Goal: Information Seeking & Learning: Learn about a topic

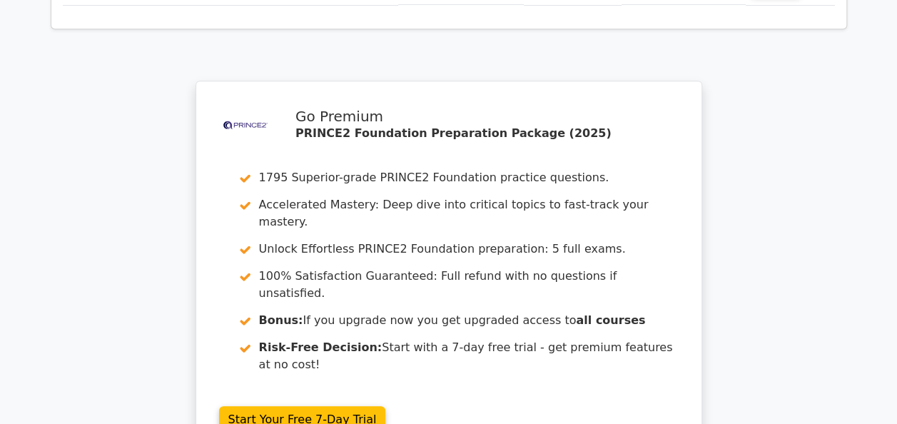
scroll to position [3054, 0]
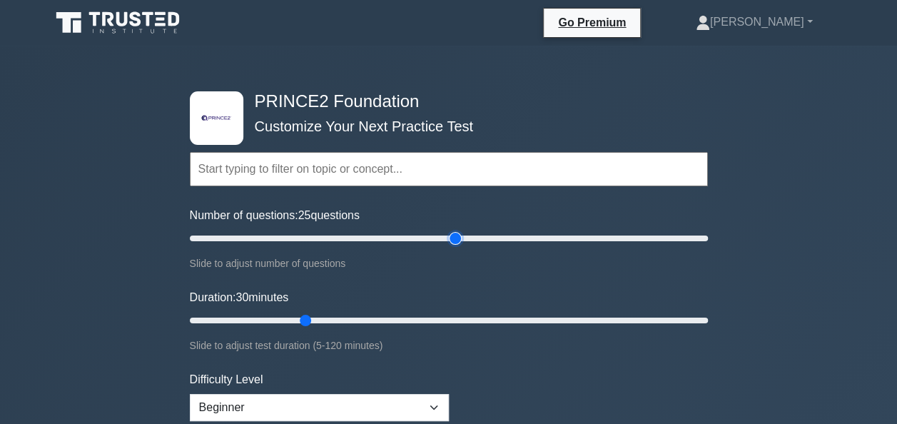
click at [449, 236] on input "Number of questions: 25 questions" at bounding box center [449, 238] width 518 height 17
click at [400, 241] on input "Number of questions: 85 questions" at bounding box center [449, 238] width 518 height 17
click at [364, 233] on input "Number of questions: 70 questions" at bounding box center [449, 238] width 518 height 17
type input "60"
click at [337, 233] on input "Number of questions: 60 questions" at bounding box center [449, 238] width 518 height 17
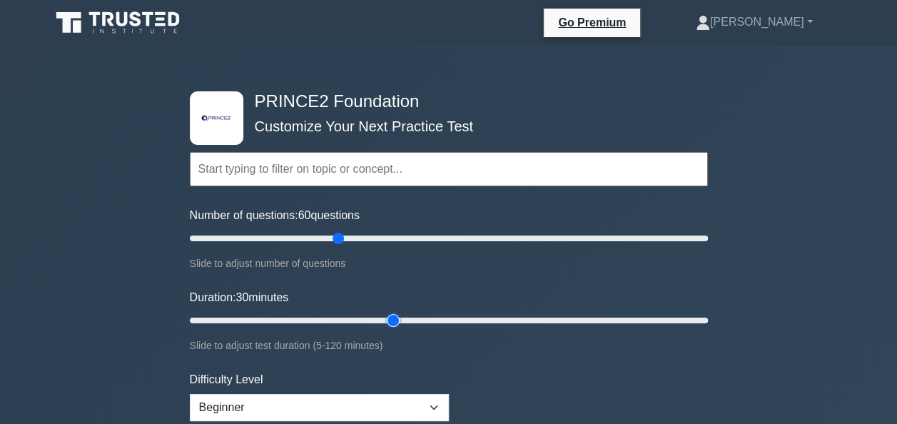
click at [397, 313] on input "Duration: 30 minutes" at bounding box center [449, 320] width 518 height 17
click at [417, 317] on input "Duration: 55 minutes" at bounding box center [449, 320] width 518 height 17
click at [425, 317] on input "Duration: 55 minutes" at bounding box center [449, 320] width 518 height 17
type input "60"
click at [444, 312] on input "Duration: 60 minutes" at bounding box center [449, 320] width 518 height 17
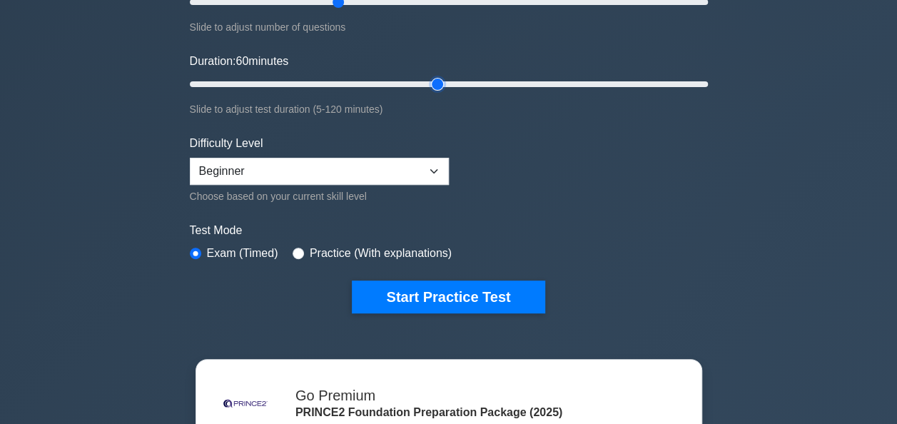
scroll to position [283, 0]
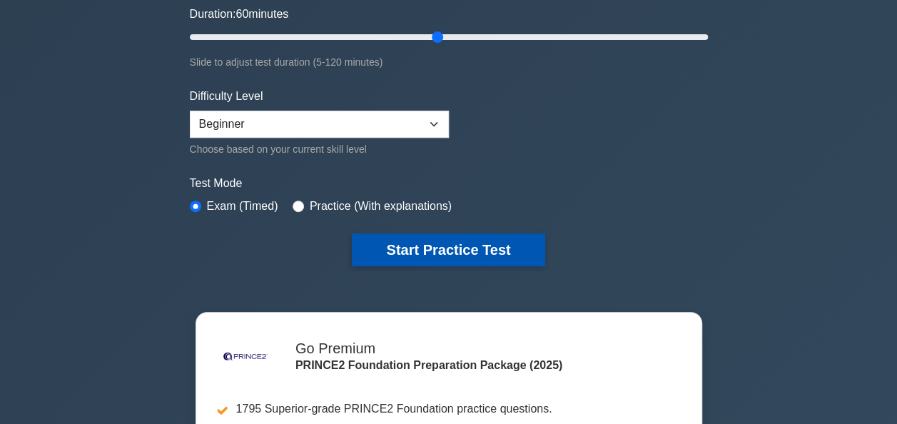
click at [459, 234] on button "Start Practice Test" at bounding box center [448, 249] width 193 height 33
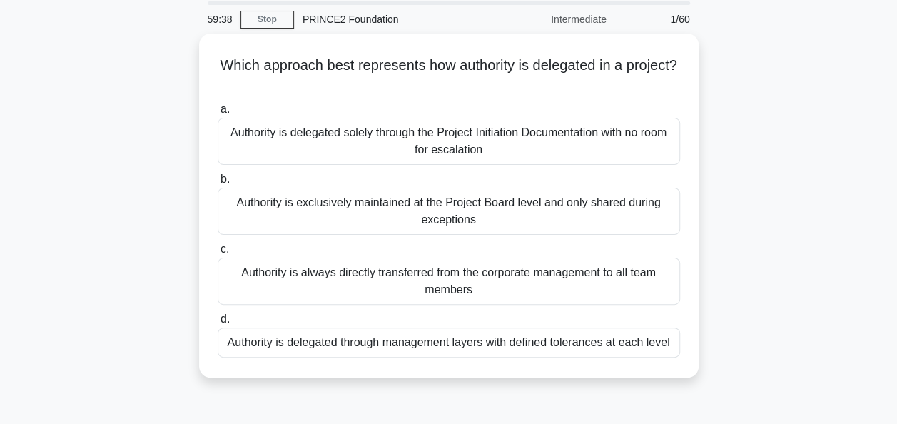
scroll to position [51, 0]
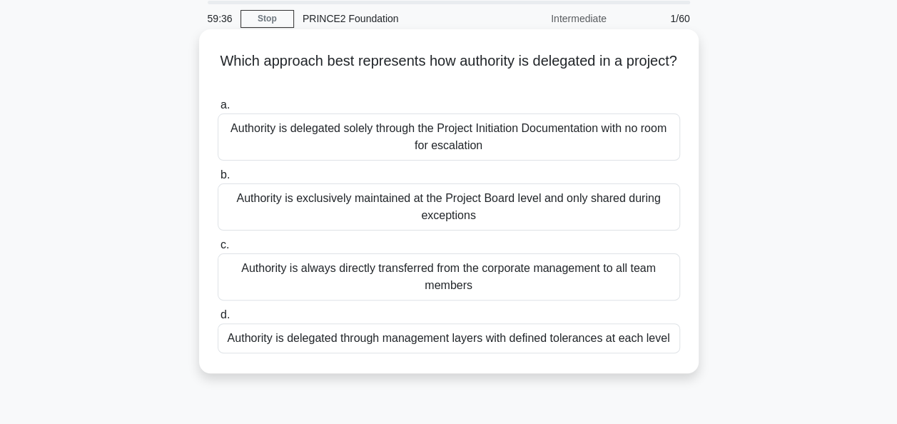
click at [444, 195] on div "Authority is exclusively maintained at the Project Board level and only shared …" at bounding box center [449, 206] width 462 height 47
click at [218, 180] on input "b. Authority is exclusively maintained at the Project Board level and only shar…" at bounding box center [218, 174] width 0 height 9
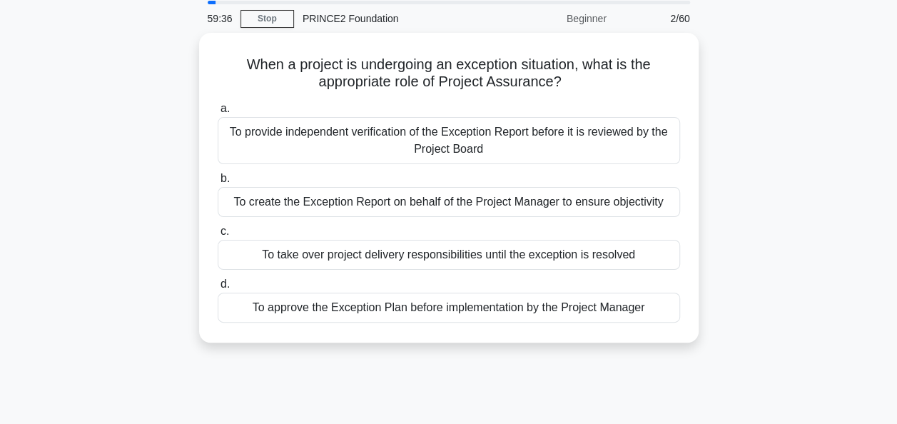
scroll to position [0, 0]
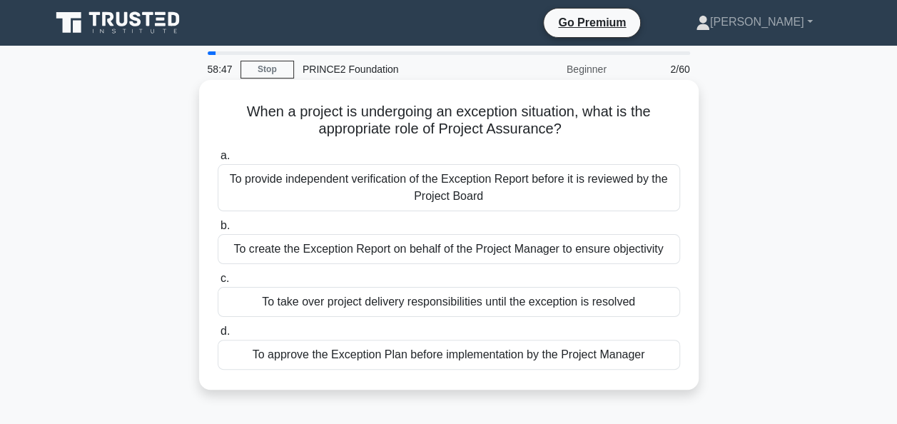
click at [231, 250] on div "To create the Exception Report on behalf of the Project Manager to ensure objec…" at bounding box center [449, 249] width 462 height 30
click at [218, 230] on input "b. To create the Exception Report on behalf of the Project Manager to ensure ob…" at bounding box center [218, 225] width 0 height 9
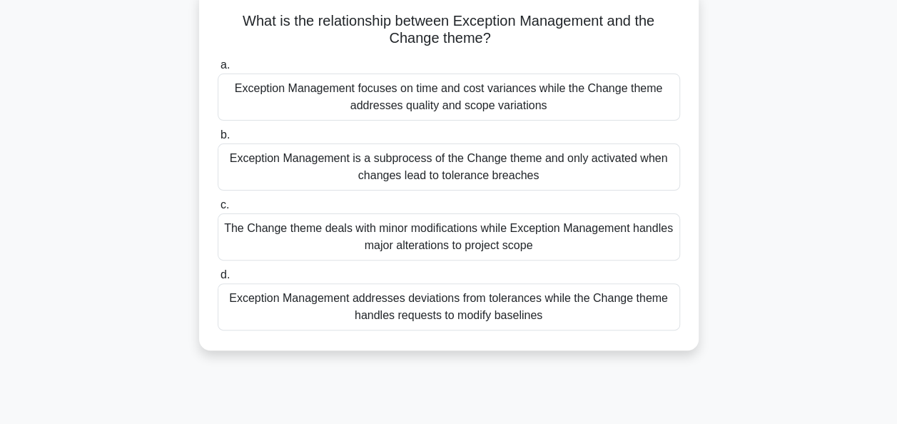
scroll to position [103, 0]
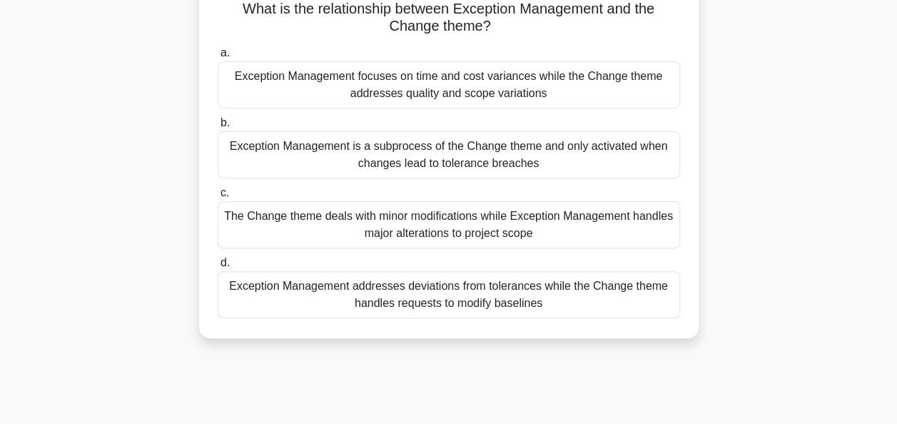
click at [280, 301] on div "Exception Management addresses deviations from tolerances while the Change them…" at bounding box center [449, 294] width 462 height 47
click at [218, 267] on input "d. Exception Management addresses deviations from tolerances while the Change t…" at bounding box center [218, 262] width 0 height 9
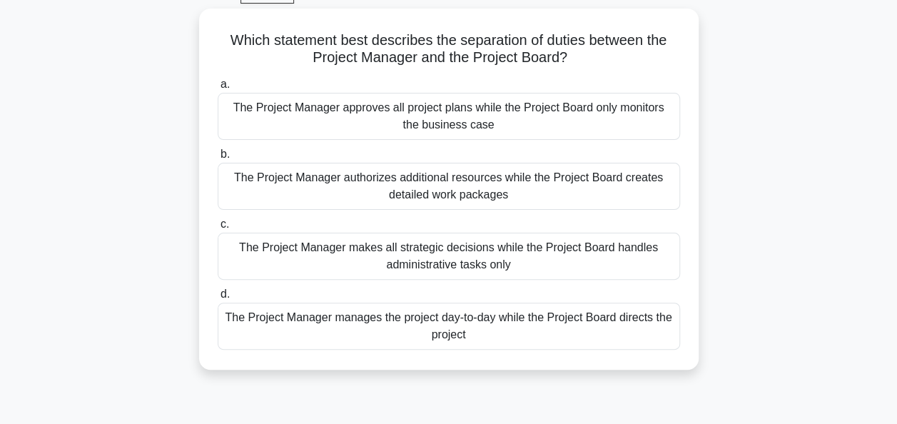
scroll to position [76, 0]
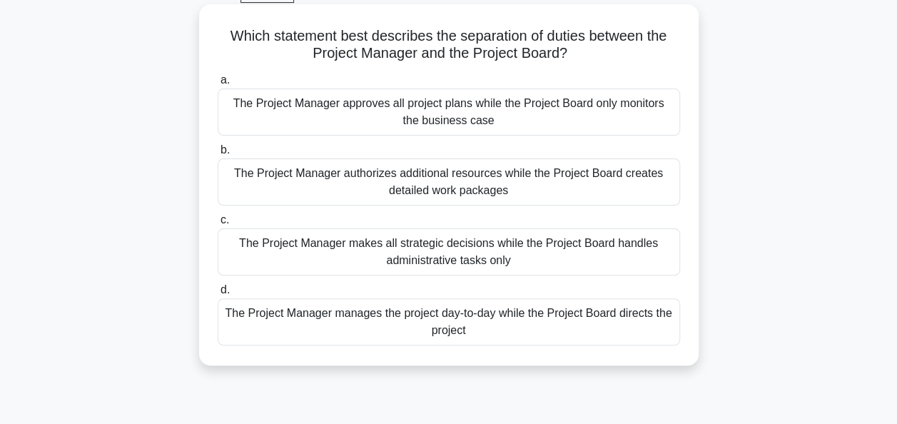
click at [427, 311] on div "The Project Manager manages the project day-to-day while the Project Board dire…" at bounding box center [449, 321] width 462 height 47
click at [218, 295] on input "d. The Project Manager manages the project day-to-day while the Project Board d…" at bounding box center [218, 289] width 0 height 9
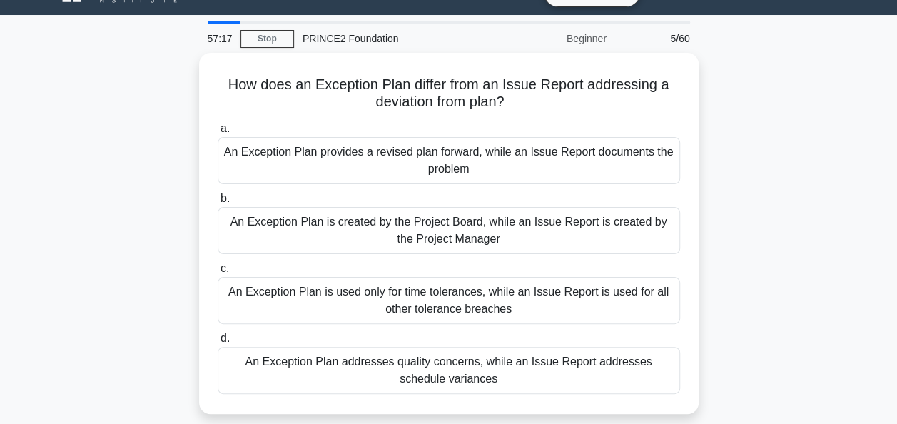
scroll to position [0, 0]
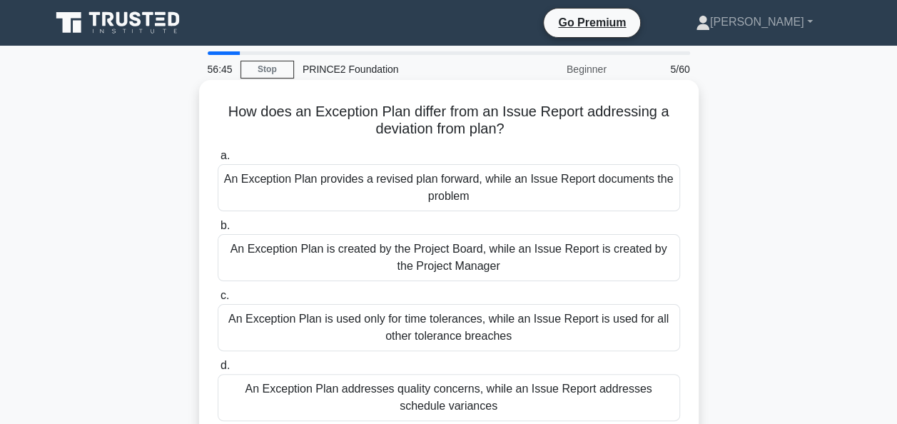
click at [222, 278] on div "An Exception Plan is created by the Project Board, while an Issue Report is cre…" at bounding box center [449, 257] width 462 height 47
click at [218, 230] on input "b. An Exception Plan is created by the Project Board, while an Issue Report is …" at bounding box center [218, 225] width 0 height 9
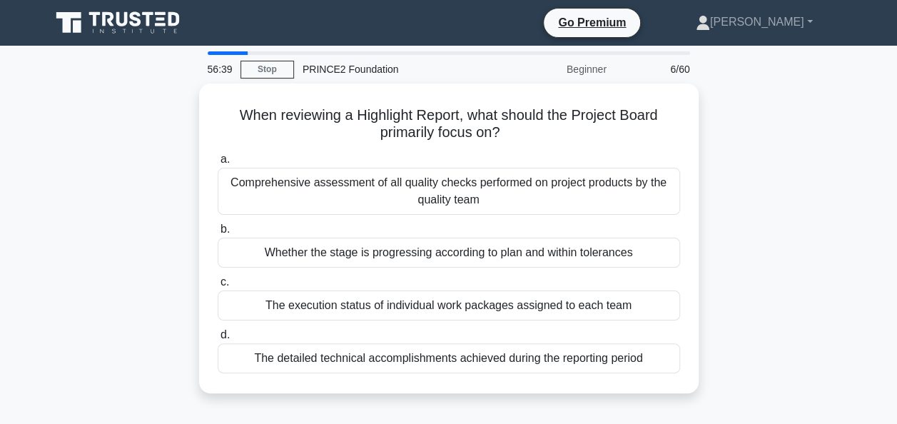
click at [238, 51] on div at bounding box center [228, 53] width 40 height 4
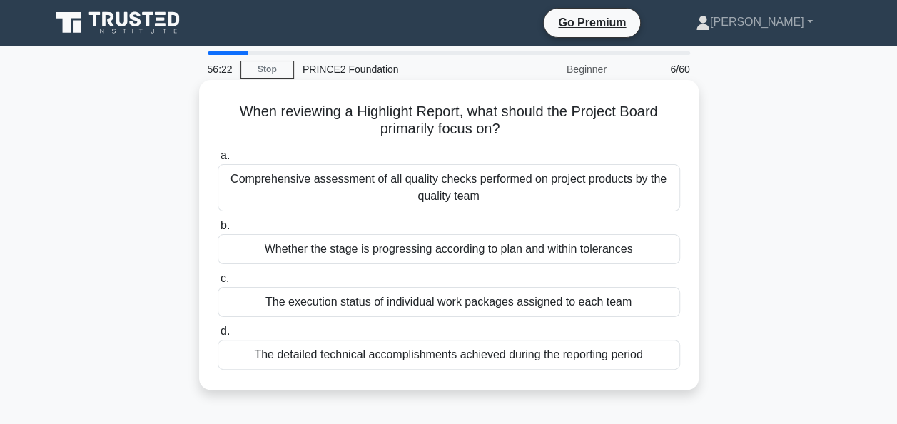
click at [270, 263] on div "Whether the stage is progressing according to plan and within tolerances" at bounding box center [449, 249] width 462 height 30
click at [218, 230] on input "b. Whether the stage is progressing according to plan and within tolerances" at bounding box center [218, 225] width 0 height 9
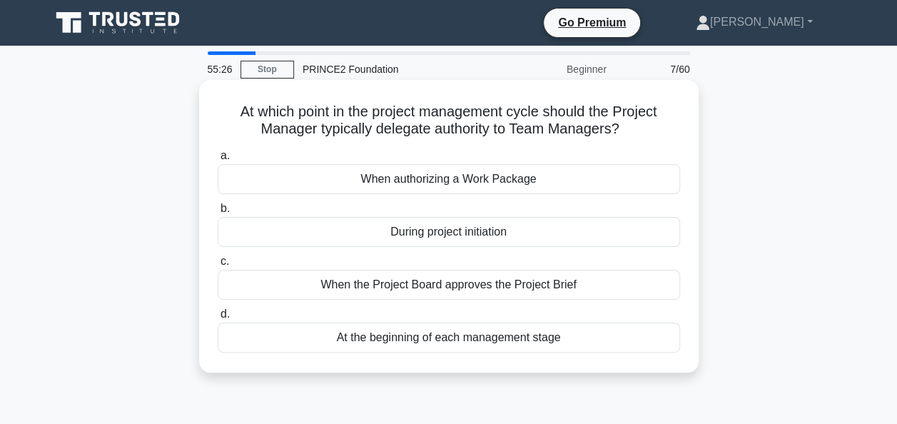
click at [372, 328] on div "At the beginning of each management stage" at bounding box center [449, 337] width 462 height 30
click at [218, 319] on input "d. At the beginning of each management stage" at bounding box center [218, 314] width 0 height 9
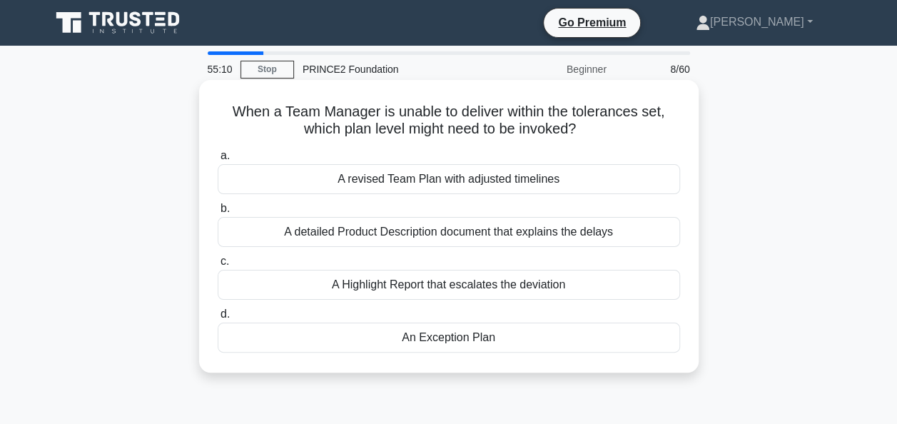
click at [389, 331] on div "An Exception Plan" at bounding box center [449, 337] width 462 height 30
click at [218, 319] on input "d. An Exception Plan" at bounding box center [218, 314] width 0 height 9
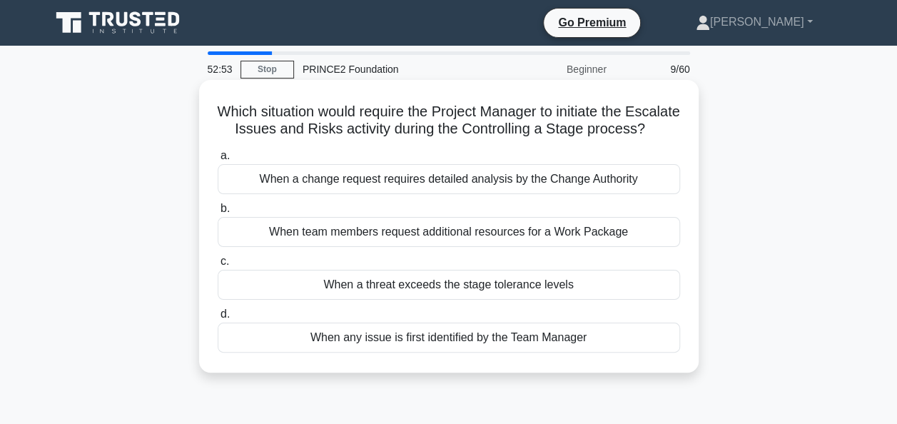
click at [317, 300] on div "When a threat exceeds the stage tolerance levels" at bounding box center [449, 285] width 462 height 30
click at [218, 266] on input "c. When a threat exceeds the stage tolerance levels" at bounding box center [218, 261] width 0 height 9
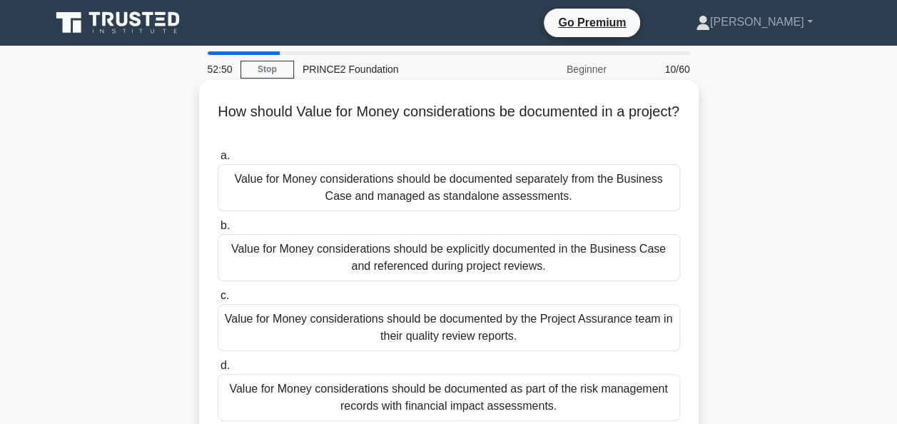
click at [265, 233] on label "b. Value for Money considerations should be explicitly documented in the Busine…" at bounding box center [449, 249] width 462 height 64
click at [218, 230] on input "b. Value for Money considerations should be explicitly documented in the Busine…" at bounding box center [218, 225] width 0 height 9
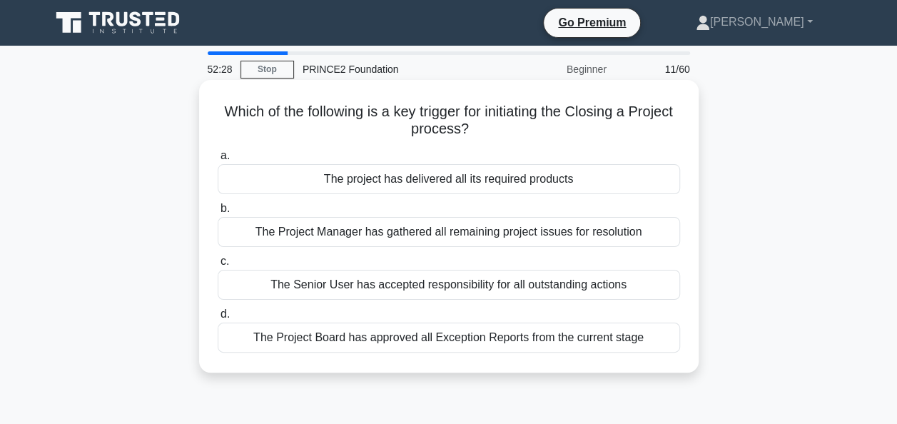
click at [374, 183] on div "The project has delivered all its required products" at bounding box center [449, 179] width 462 height 30
click at [218, 160] on input "a. The project has delivered all its required products" at bounding box center [218, 155] width 0 height 9
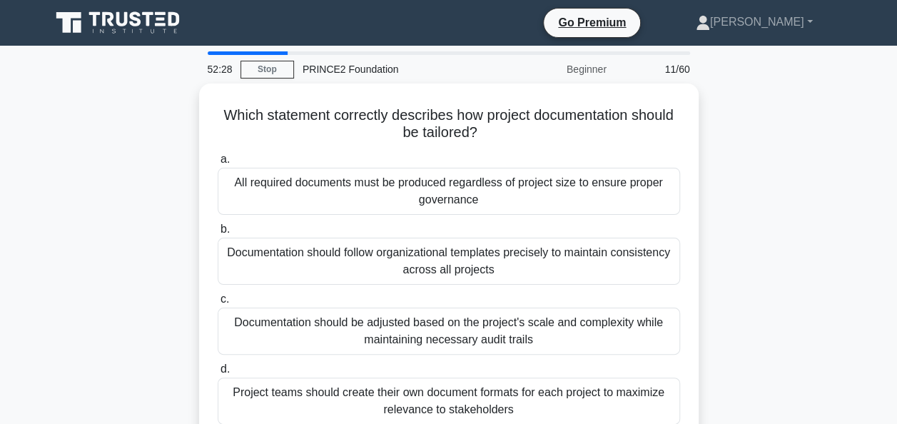
click at [374, 183] on div "All required documents must be produced regardless of project size to ensure pr…" at bounding box center [449, 191] width 462 height 47
click at [218, 164] on input "a. All required documents must be produced regardless of project size to ensure…" at bounding box center [218, 159] width 0 height 9
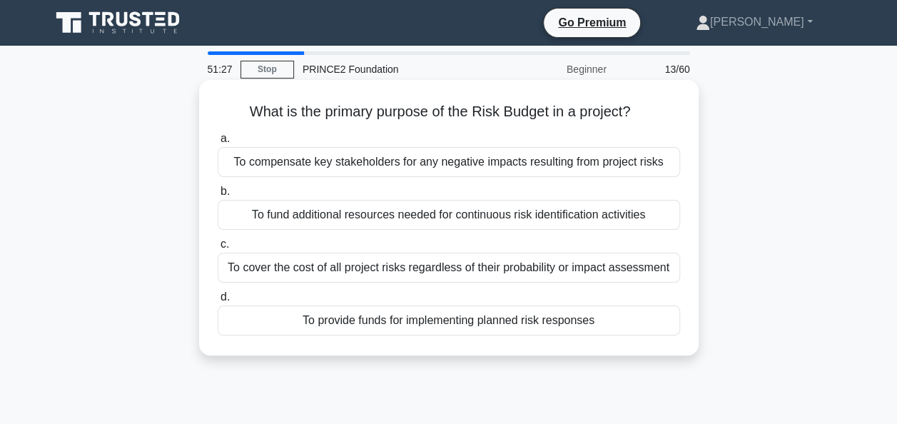
click at [290, 220] on div "To fund additional resources needed for continuous risk identification activiti…" at bounding box center [449, 215] width 462 height 30
click at [218, 196] on input "b. To fund additional resources needed for continuous risk identification activ…" at bounding box center [218, 191] width 0 height 9
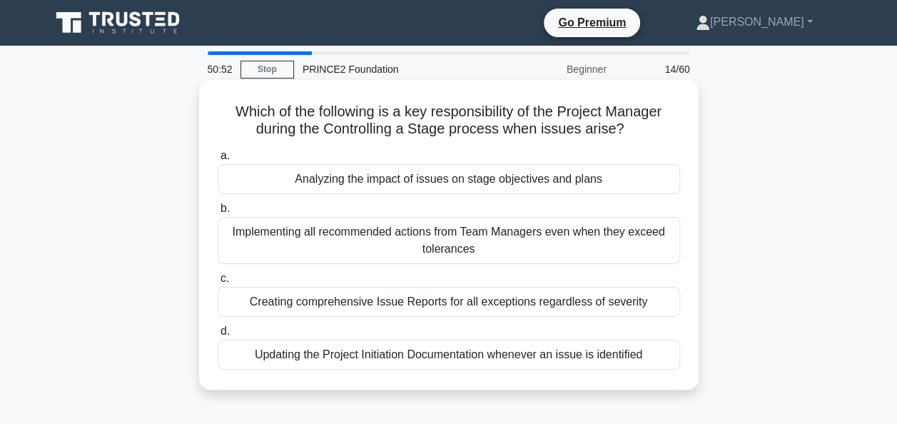
click at [306, 300] on div "Creating comprehensive Issue Reports for all exceptions regardless of severity" at bounding box center [449, 302] width 462 height 30
click at [218, 283] on input "c. Creating comprehensive Issue Reports for all exceptions regardless of severi…" at bounding box center [218, 278] width 0 height 9
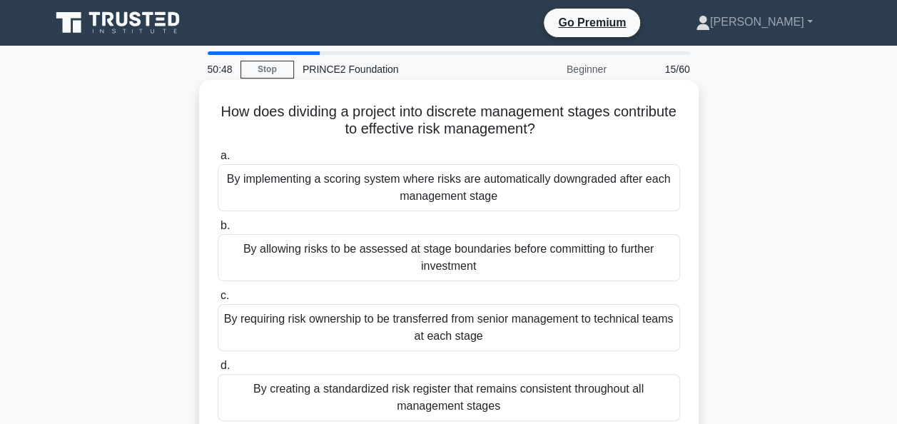
click at [320, 164] on label "a. By implementing a scoring system where risks are automatically downgraded af…" at bounding box center [449, 179] width 462 height 64
click at [218, 160] on input "a. By implementing a scoring system where risks are automatically downgraded af…" at bounding box center [218, 155] width 0 height 9
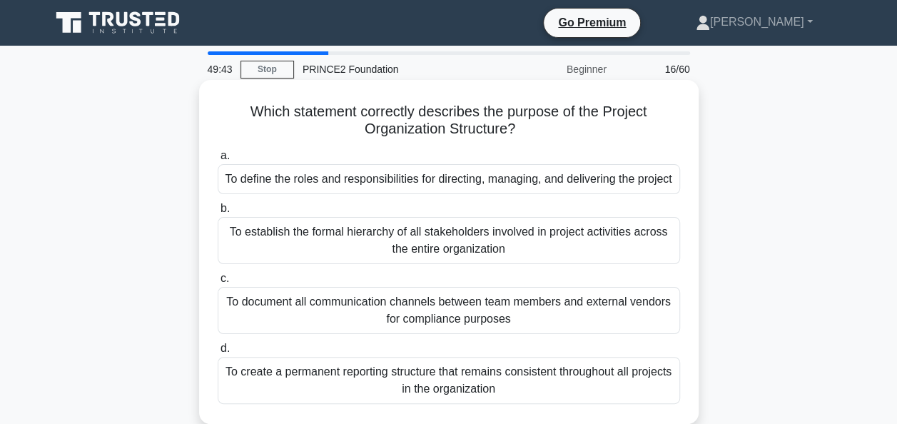
click at [280, 308] on div "To document all communication channels between team members and external vendor…" at bounding box center [449, 310] width 462 height 47
click at [218, 283] on input "c. To document all communication channels between team members and external ven…" at bounding box center [218, 278] width 0 height 9
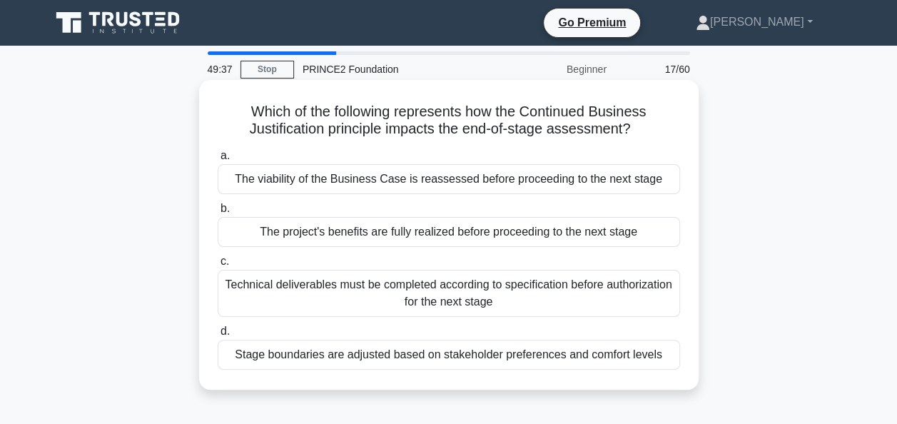
click at [279, 243] on div "The project's benefits are fully realized before proceeding to the next stage" at bounding box center [449, 232] width 462 height 30
click at [218, 213] on input "b. The project's benefits are fully realized before proceeding to the next stage" at bounding box center [218, 208] width 0 height 9
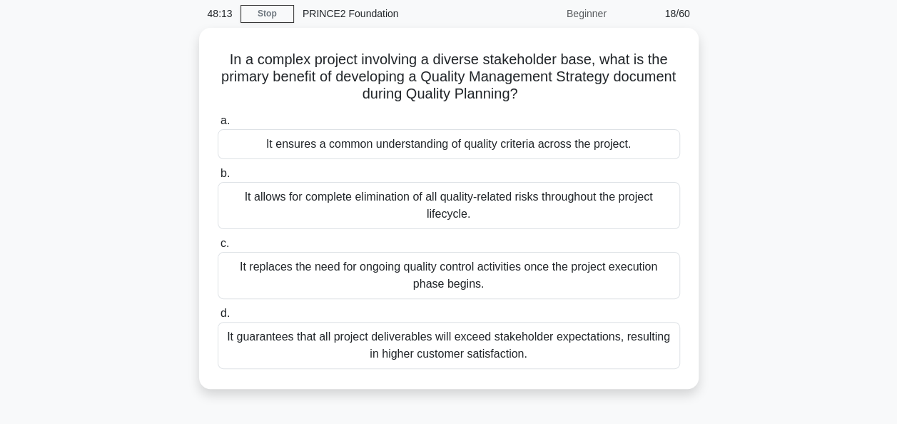
scroll to position [53, 0]
click at [335, 150] on div "It ensures a common understanding of quality criteria across the project." at bounding box center [449, 143] width 462 height 30
click at [218, 125] on input "a. It ensures a common understanding of quality criteria across the project." at bounding box center [218, 120] width 0 height 9
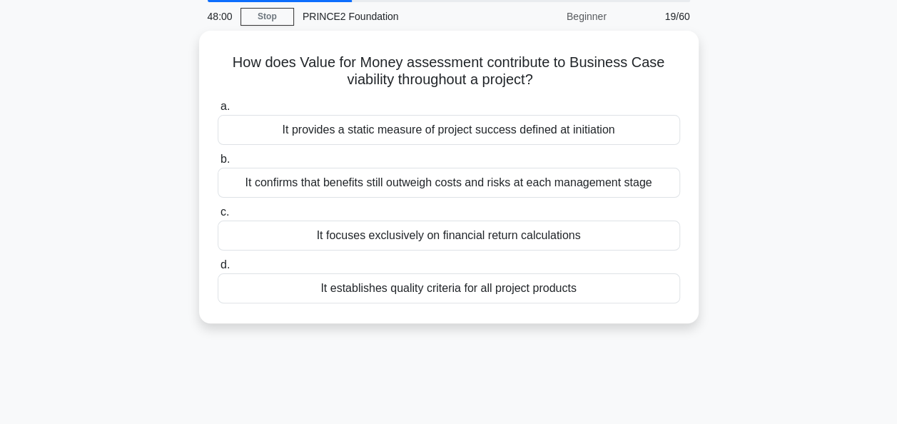
scroll to position [0, 0]
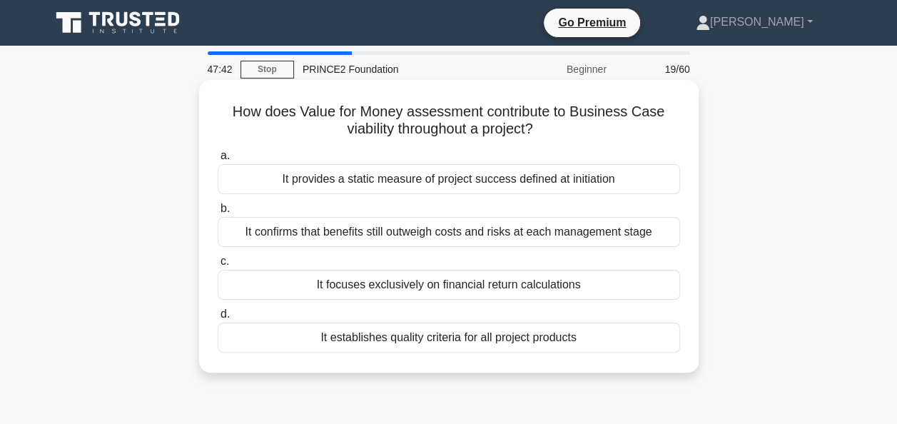
click at [254, 233] on div "It confirms that benefits still outweigh costs and risks at each management sta…" at bounding box center [449, 232] width 462 height 30
click at [218, 213] on input "b. It confirms that benefits still outweigh costs and risks at each management …" at bounding box center [218, 208] width 0 height 9
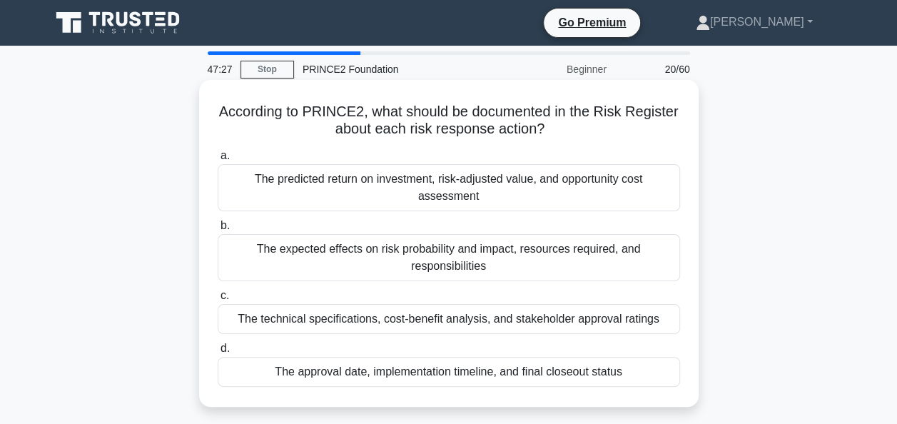
click at [394, 269] on div "The expected effects on risk probability and impact, resources required, and re…" at bounding box center [449, 257] width 462 height 47
click at [218, 230] on input "b. The expected effects on risk probability and impact, resources required, and…" at bounding box center [218, 225] width 0 height 9
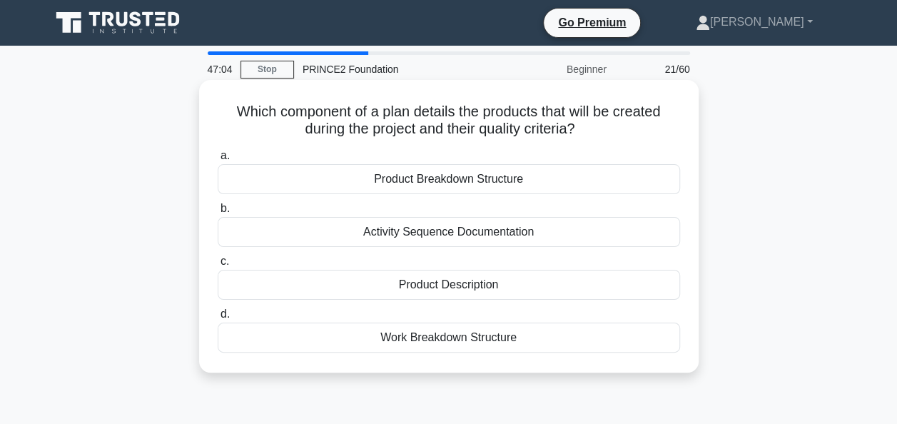
click at [412, 340] on div "Work Breakdown Structure" at bounding box center [449, 337] width 462 height 30
click at [218, 319] on input "d. Work Breakdown Structure" at bounding box center [218, 314] width 0 height 9
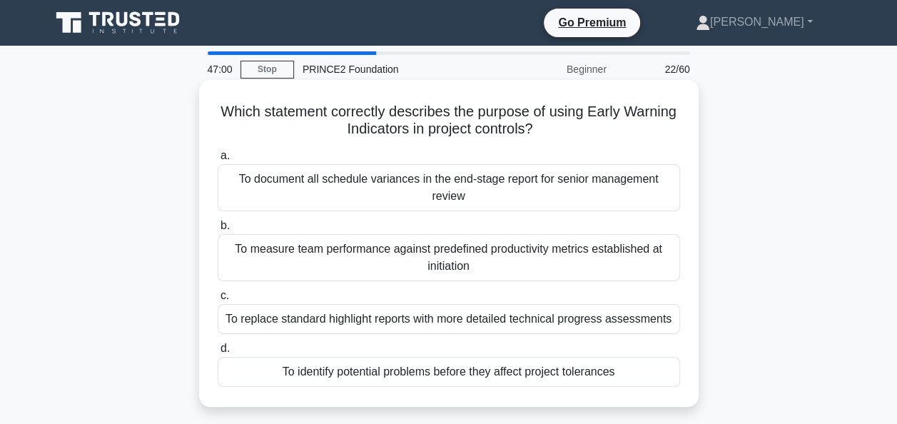
click at [269, 147] on div "a. To document all schedule variances in the end-stage report for senior manage…" at bounding box center [448, 266] width 479 height 245
click at [331, 375] on div "To identify potential problems before they affect project tolerances" at bounding box center [449, 372] width 462 height 30
click at [218, 353] on input "d. To identify potential problems before they affect project tolerances" at bounding box center [218, 348] width 0 height 9
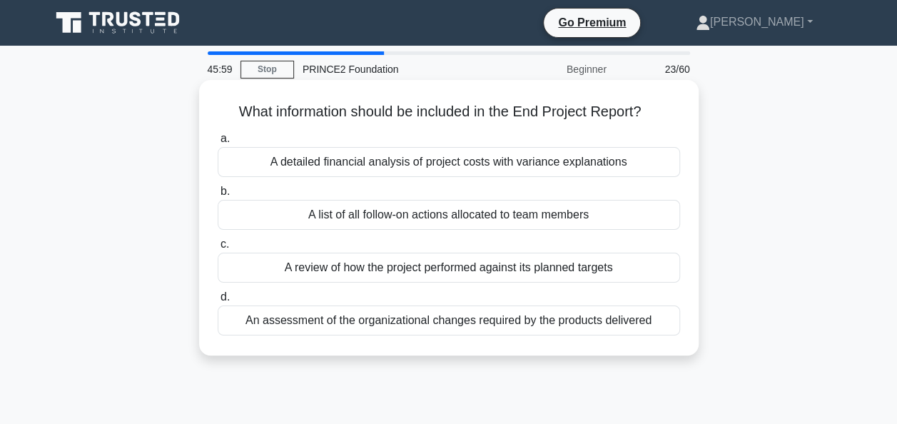
click at [378, 263] on div "A review of how the project performed against its planned targets" at bounding box center [449, 268] width 462 height 30
click at [218, 249] on input "c. A review of how the project performed against its planned targets" at bounding box center [218, 244] width 0 height 9
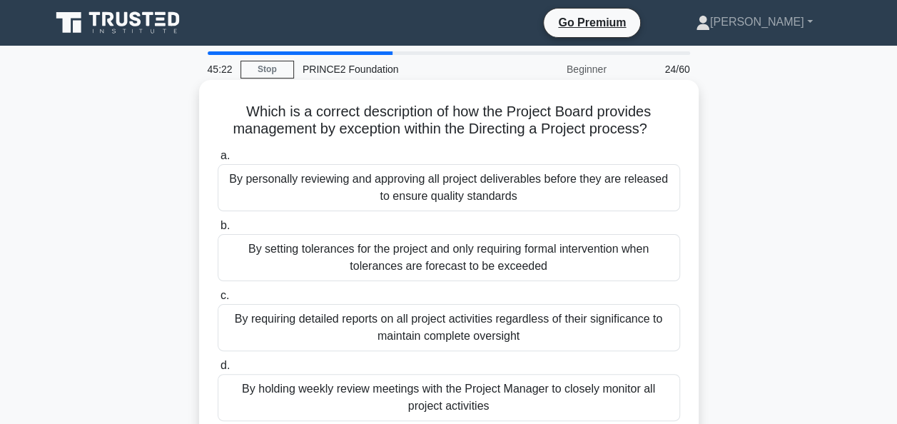
click at [269, 261] on div "By setting tolerances for the project and only requiring formal intervention wh…" at bounding box center [449, 257] width 462 height 47
click at [218, 230] on input "b. By setting tolerances for the project and only requiring formal intervention…" at bounding box center [218, 225] width 0 height 9
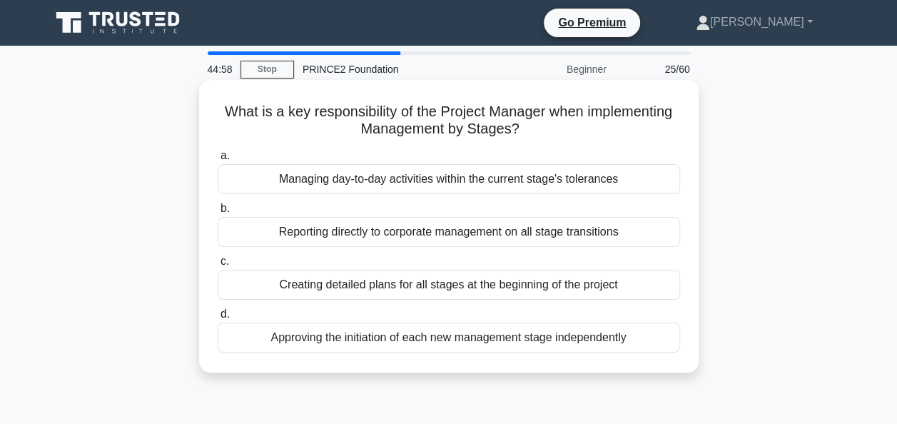
click at [271, 178] on div "Managing day-to-day activities within the current stage's tolerances" at bounding box center [449, 179] width 462 height 30
click at [218, 160] on input "a. Managing day-to-day activities within the current stage's tolerances" at bounding box center [218, 155] width 0 height 9
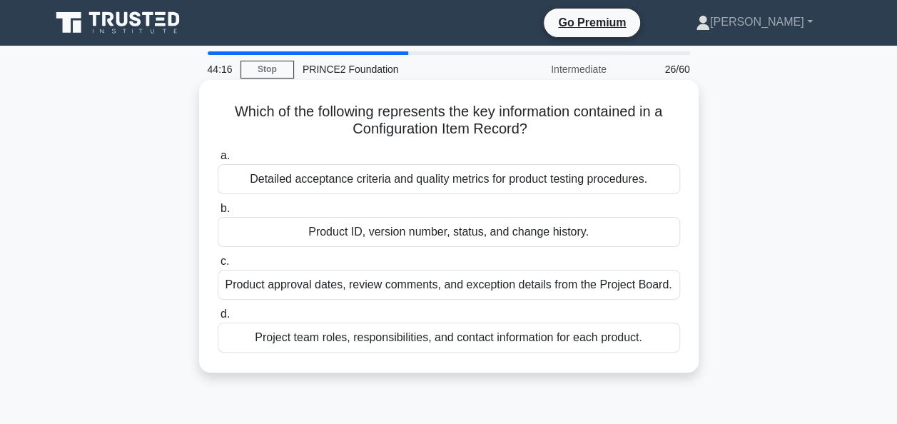
click at [287, 235] on div "Product ID, version number, status, and change history." at bounding box center [449, 232] width 462 height 30
click at [218, 213] on input "b. Product ID, version number, status, and change history." at bounding box center [218, 208] width 0 height 9
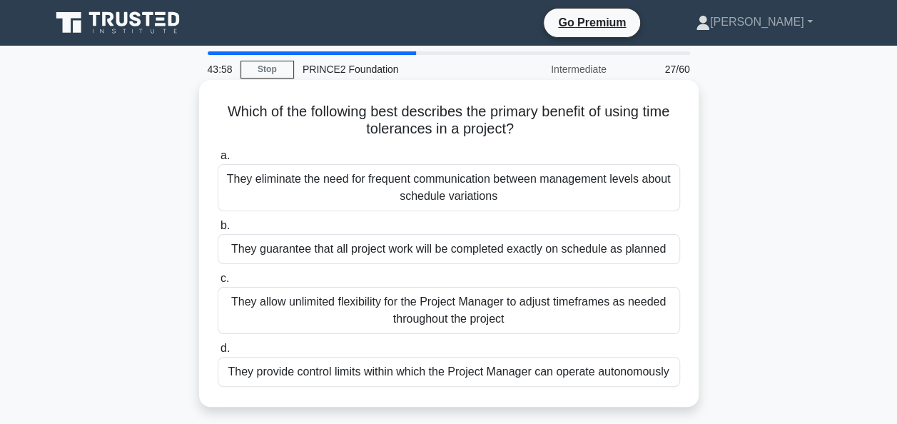
click at [284, 375] on div "They provide control limits within which the Project Manager can operate autono…" at bounding box center [449, 372] width 462 height 30
click at [218, 353] on input "d. They provide control limits within which the Project Manager can operate aut…" at bounding box center [218, 348] width 0 height 9
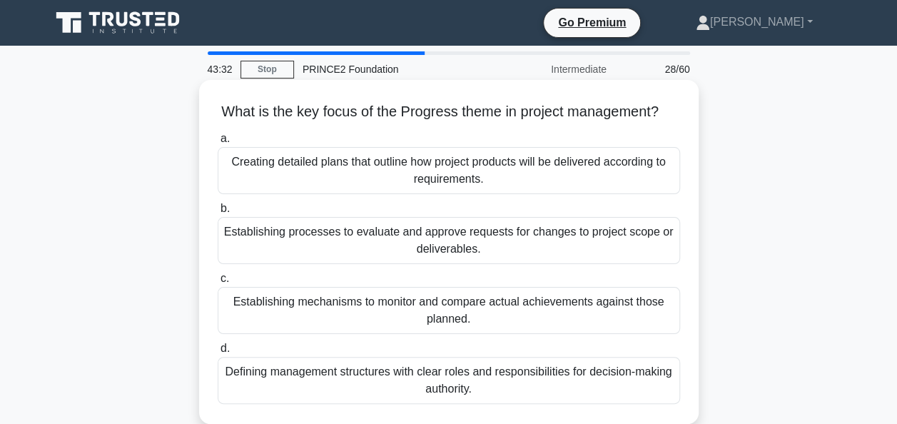
click at [318, 324] on div "Establishing mechanisms to monitor and compare actual achievements against thos…" at bounding box center [449, 310] width 462 height 47
click at [218, 283] on input "c. Establishing mechanisms to monitor and compare actual achievements against t…" at bounding box center [218, 278] width 0 height 9
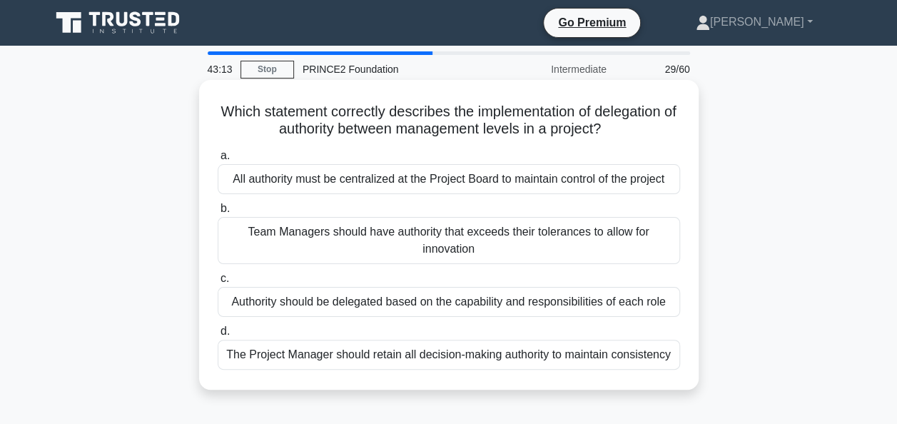
click at [292, 187] on div "All authority must be centralized at the Project Board to maintain control of t…" at bounding box center [449, 179] width 462 height 30
click at [218, 160] on input "a. All authority must be centralized at the Project Board to maintain control o…" at bounding box center [218, 155] width 0 height 9
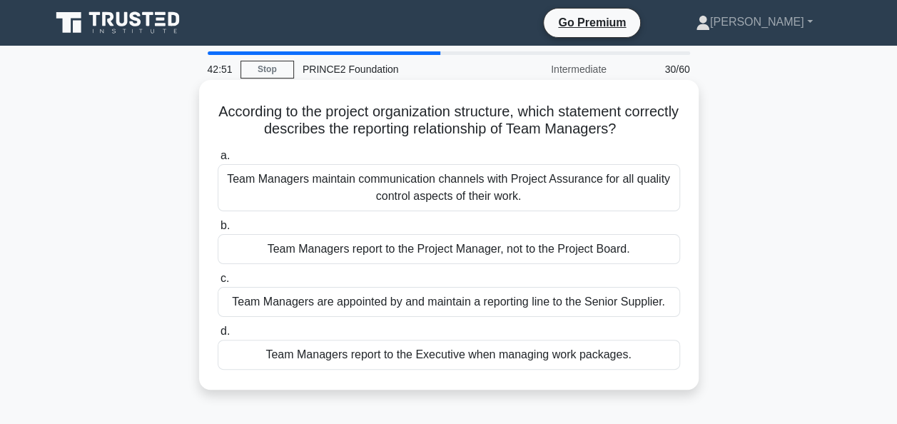
click at [284, 245] on div "Team Managers report to the Project Manager, not to the Project Board." at bounding box center [449, 249] width 462 height 30
click at [218, 230] on input "b. Team Managers report to the Project Manager, not to the Project Board." at bounding box center [218, 225] width 0 height 9
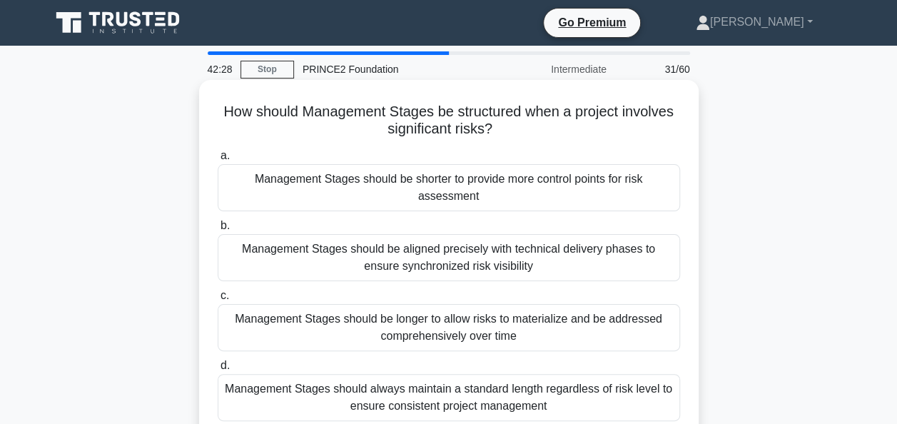
click at [292, 195] on div "Management Stages should be shorter to provide more control points for risk ass…" at bounding box center [449, 187] width 462 height 47
click at [218, 160] on input "a. Management Stages should be shorter to provide more control points for risk …" at bounding box center [218, 155] width 0 height 9
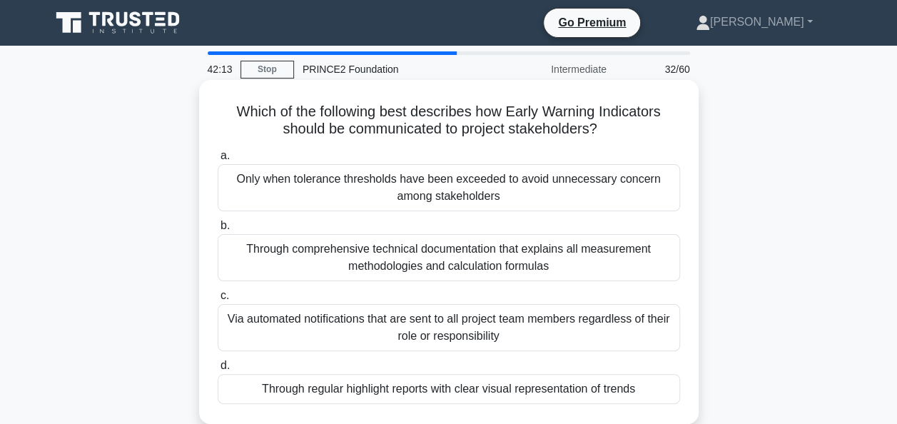
click at [251, 382] on div "Through regular highlight reports with clear visual representation of trends" at bounding box center [449, 389] width 462 height 30
click at [218, 370] on input "d. Through regular highlight reports with clear visual representation of trends" at bounding box center [218, 365] width 0 height 9
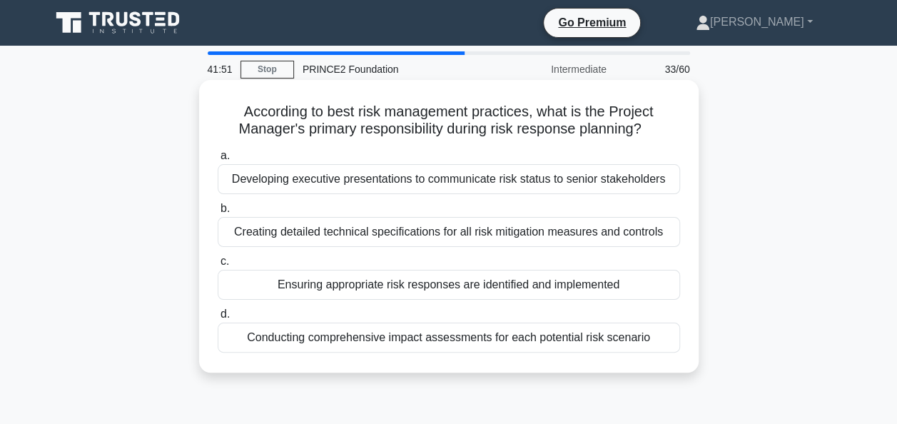
click at [354, 285] on div "Ensuring appropriate risk responses are identified and implemented" at bounding box center [449, 285] width 462 height 30
click at [218, 266] on input "c. Ensuring appropriate risk responses are identified and implemented" at bounding box center [218, 261] width 0 height 9
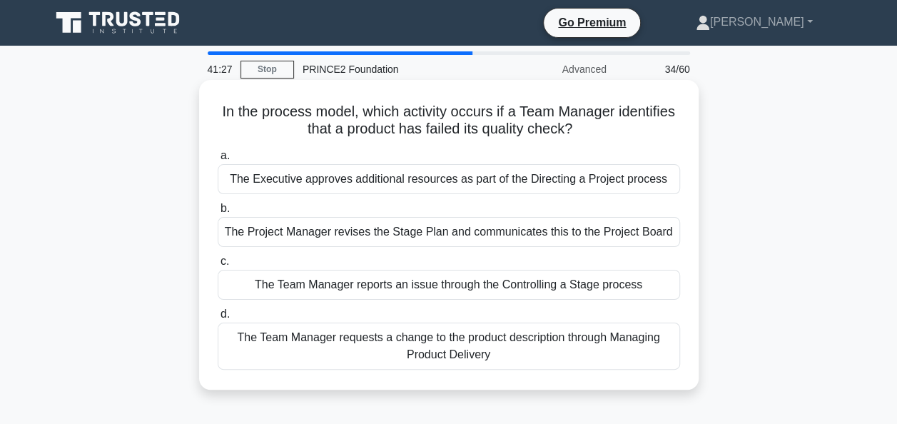
click at [360, 292] on div "The Team Manager reports an issue through the Controlling a Stage process" at bounding box center [449, 285] width 462 height 30
click at [218, 266] on input "c. The Team Manager reports an issue through the Controlling a Stage process" at bounding box center [218, 261] width 0 height 9
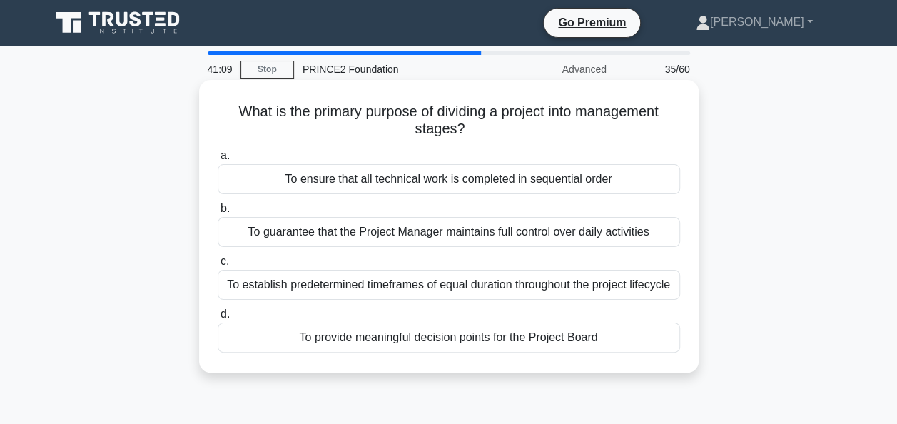
click at [315, 331] on div "To provide meaningful decision points for the Project Board" at bounding box center [449, 337] width 462 height 30
click at [218, 319] on input "d. To provide meaningful decision points for the Project Board" at bounding box center [218, 314] width 0 height 9
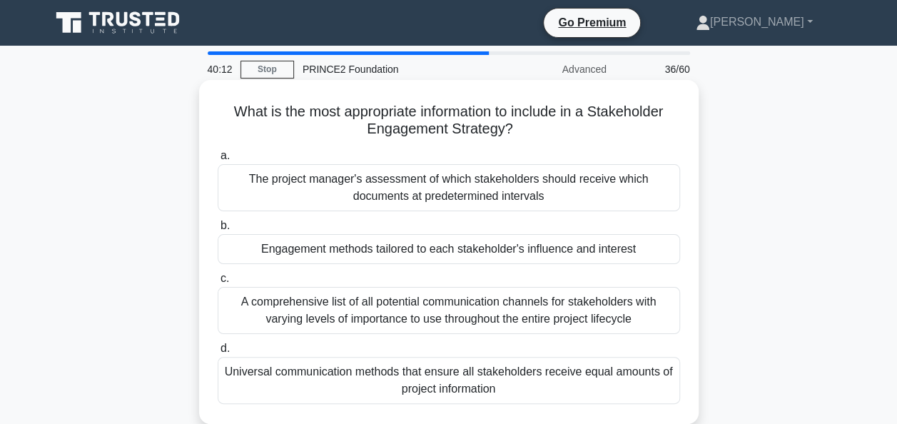
click at [299, 195] on div "The project manager's assessment of which stakeholders should receive which doc…" at bounding box center [449, 187] width 462 height 47
click at [218, 160] on input "a. The project manager's assessment of which stakeholders should receive which …" at bounding box center [218, 155] width 0 height 9
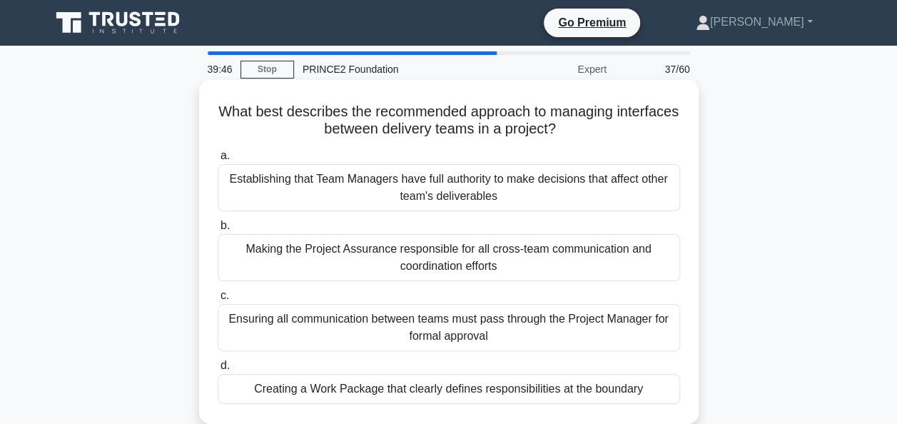
click at [311, 384] on div "Creating a Work Package that clearly defines responsibilities at the boundary" at bounding box center [449, 389] width 462 height 30
click at [218, 370] on input "d. Creating a Work Package that clearly defines responsibilities at the boundary" at bounding box center [218, 365] width 0 height 9
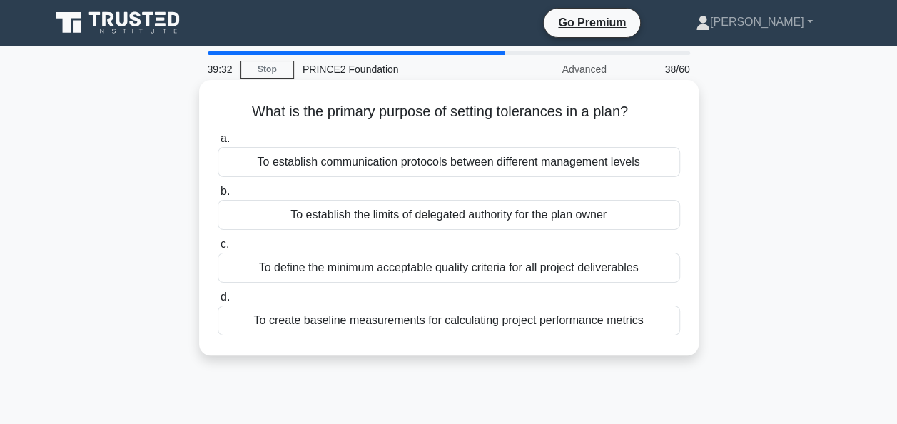
click at [287, 318] on div "To create baseline measurements for calculating project performance metrics" at bounding box center [449, 320] width 462 height 30
click at [218, 302] on input "d. To create baseline measurements for calculating project performance metrics" at bounding box center [218, 296] width 0 height 9
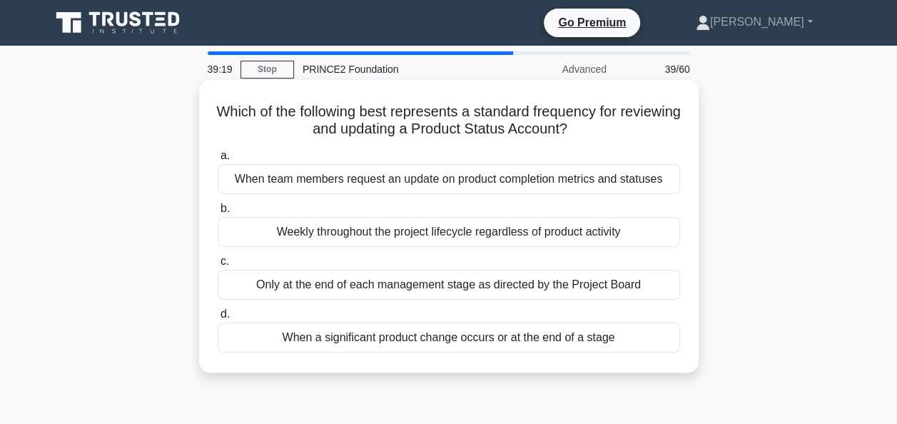
click at [269, 254] on label "c. Only at the end of each management stage as directed by the Project Board" at bounding box center [449, 276] width 462 height 47
click at [218, 257] on input "c. Only at the end of each management stage as directed by the Project Board" at bounding box center [218, 261] width 0 height 9
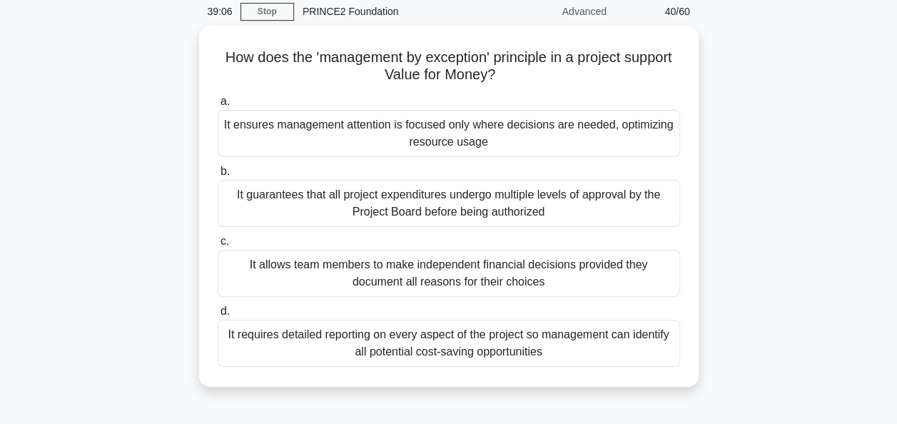
scroll to position [60, 0]
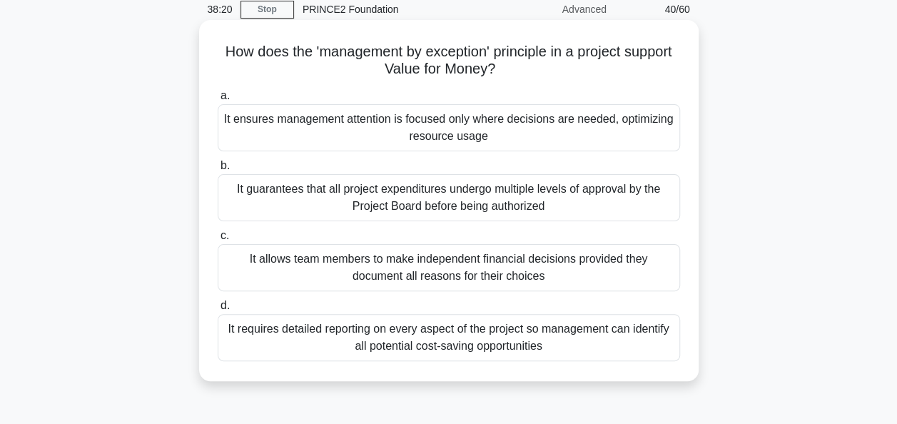
click at [575, 195] on div "It guarantees that all project expenditures undergo multiple levels of approval…" at bounding box center [449, 197] width 462 height 47
click at [218, 170] on input "b. It guarantees that all project expenditures undergo multiple levels of appro…" at bounding box center [218, 165] width 0 height 9
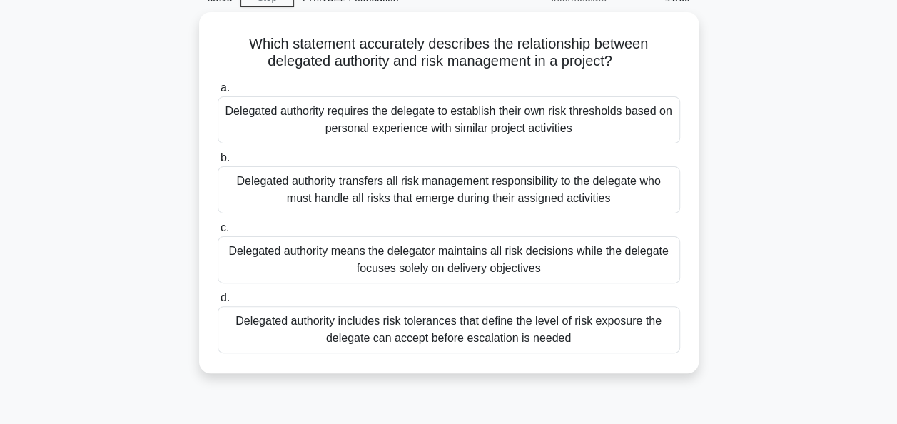
scroll to position [78, 0]
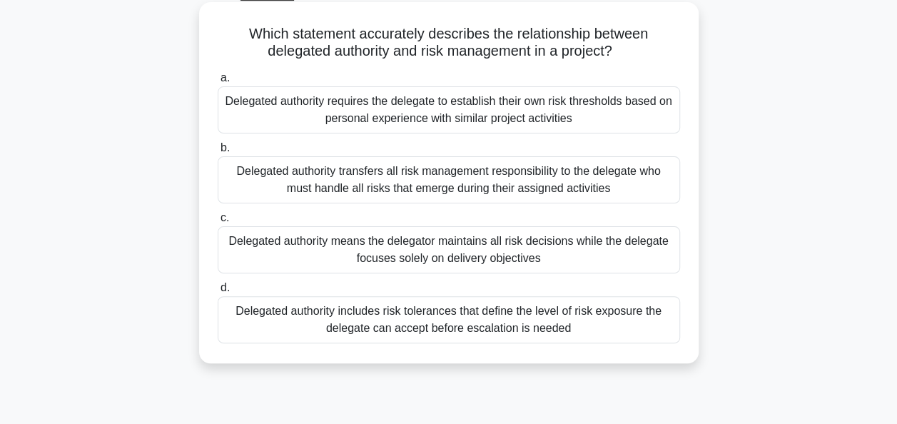
click at [361, 328] on div "Delegated authority includes risk tolerances that define the level of risk expo…" at bounding box center [449, 319] width 462 height 47
click at [218, 292] on input "d. Delegated authority includes risk tolerances that define the level of risk e…" at bounding box center [218, 287] width 0 height 9
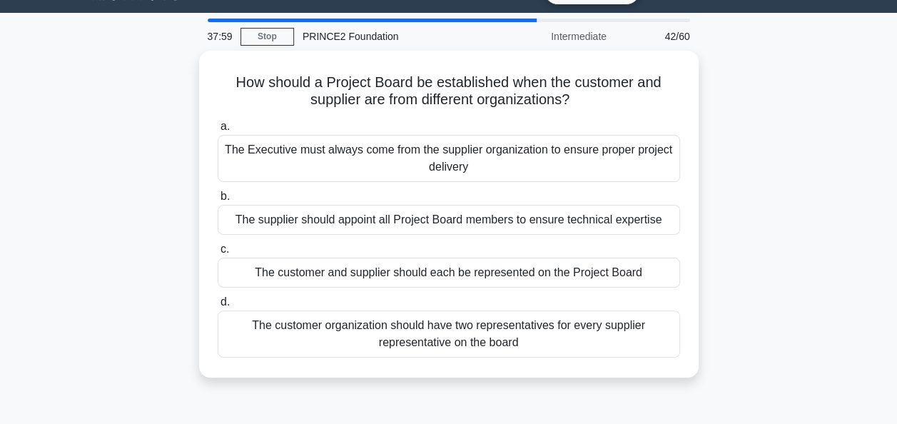
scroll to position [0, 0]
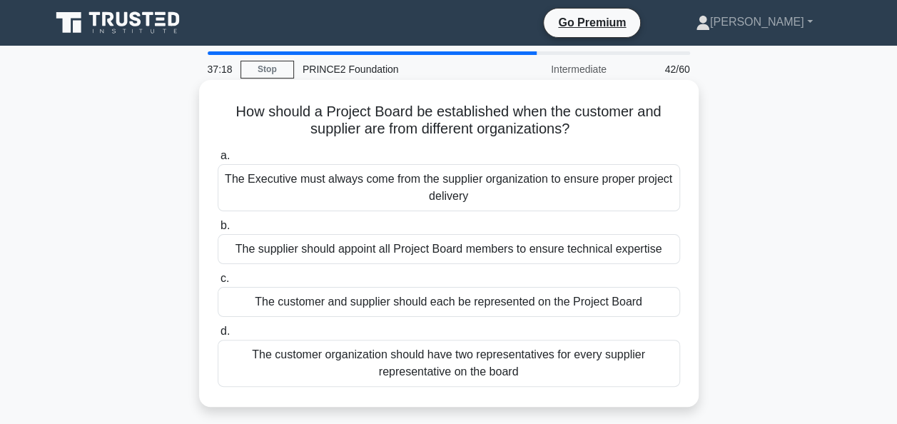
click at [407, 301] on div "The customer and supplier should each be represented on the Project Board" at bounding box center [449, 302] width 462 height 30
click at [218, 283] on input "c. The customer and supplier should each be represented on the Project Board" at bounding box center [218, 278] width 0 height 9
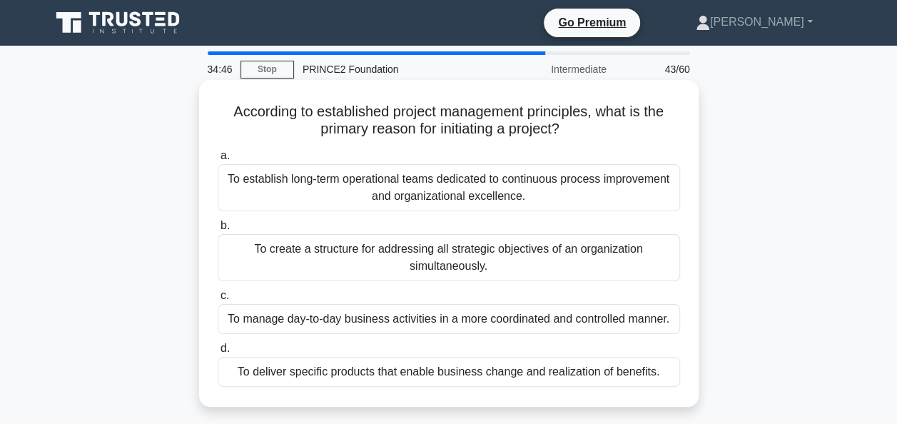
click at [350, 372] on div "To deliver specific products that enable business change and realization of ben…" at bounding box center [449, 372] width 462 height 30
click at [218, 353] on input "d. To deliver specific products that enable business change and realization of …" at bounding box center [218, 348] width 0 height 9
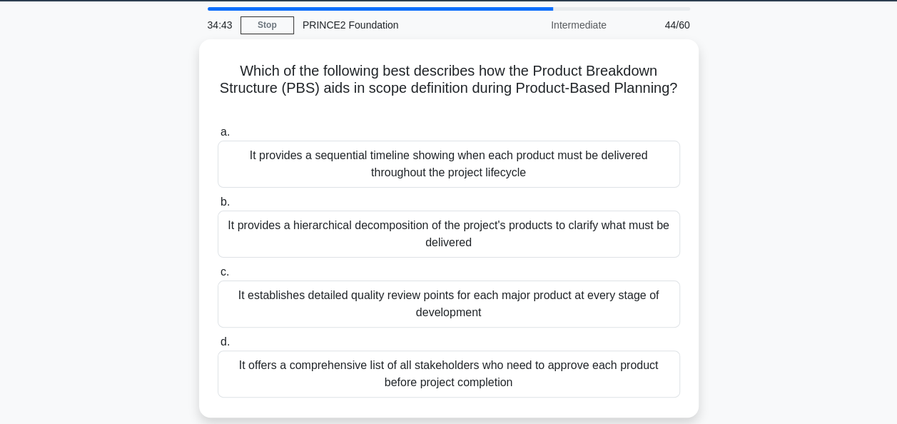
scroll to position [51, 0]
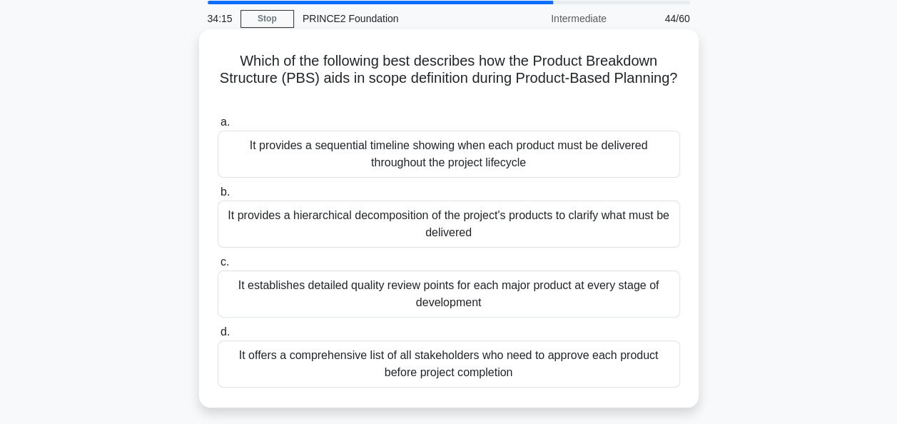
click at [303, 295] on div "It establishes detailed quality review points for each major product at every s…" at bounding box center [449, 293] width 462 height 47
click at [218, 267] on input "c. It establishes detailed quality review points for each major product at ever…" at bounding box center [218, 262] width 0 height 9
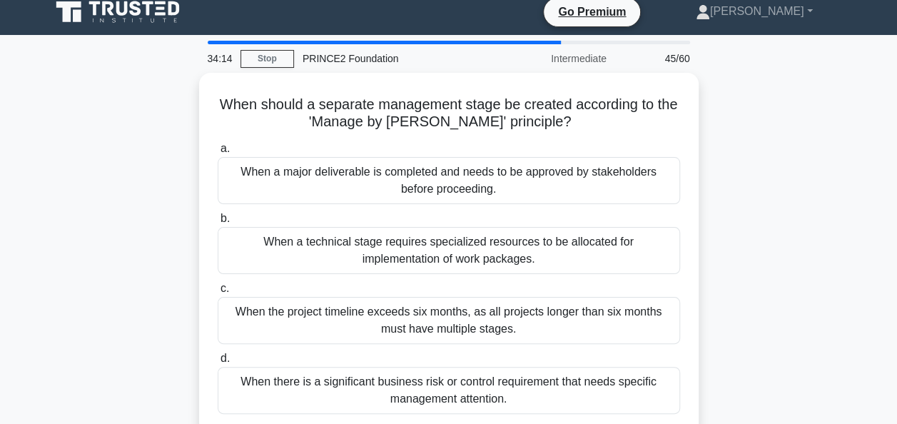
scroll to position [0, 0]
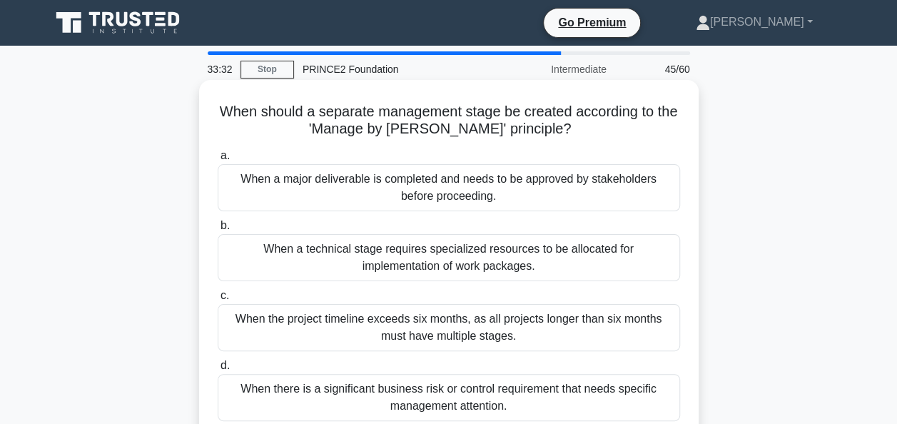
click at [358, 387] on div "When there is a significant business risk or control requirement that needs spe…" at bounding box center [449, 397] width 462 height 47
click at [218, 370] on input "d. When there is a significant business risk or control requirement that needs …" at bounding box center [218, 365] width 0 height 9
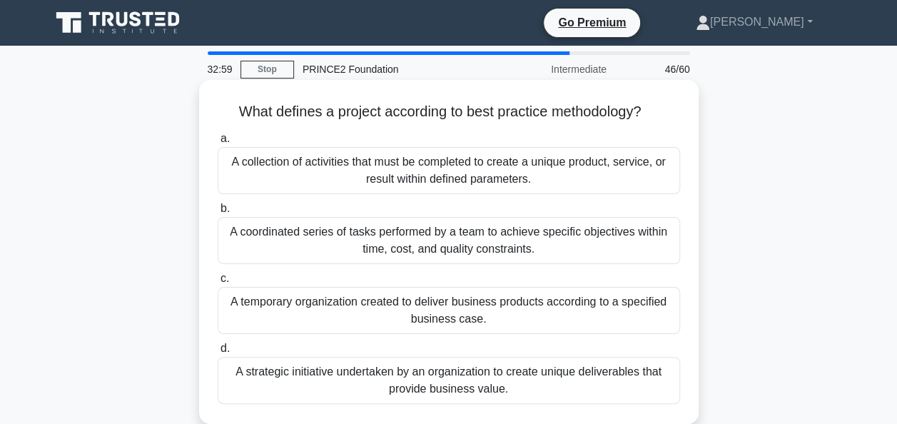
click at [278, 375] on div "A strategic initiative undertaken by an organization to create unique deliverab…" at bounding box center [449, 380] width 462 height 47
click at [218, 353] on input "d. A strategic initiative undertaken by an organization to create unique delive…" at bounding box center [218, 348] width 0 height 9
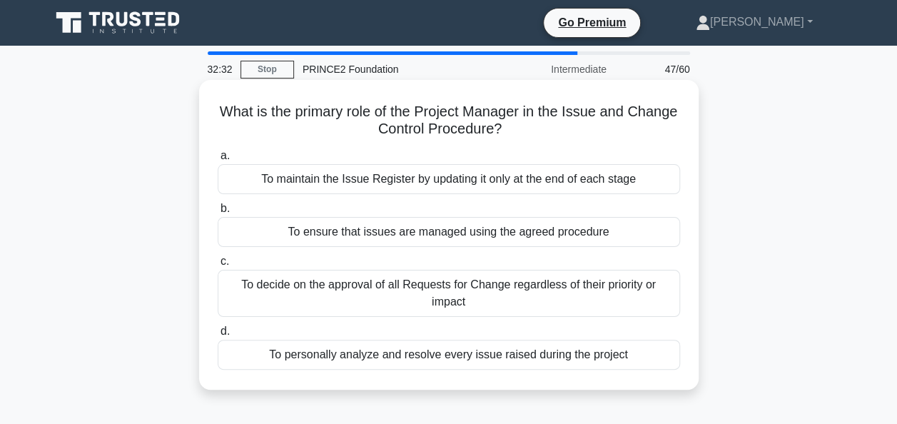
click at [372, 174] on div "To maintain the Issue Register by updating it only at the end of each stage" at bounding box center [449, 179] width 462 height 30
click at [218, 160] on input "a. To maintain the Issue Register by updating it only at the end of each stage" at bounding box center [218, 155] width 0 height 9
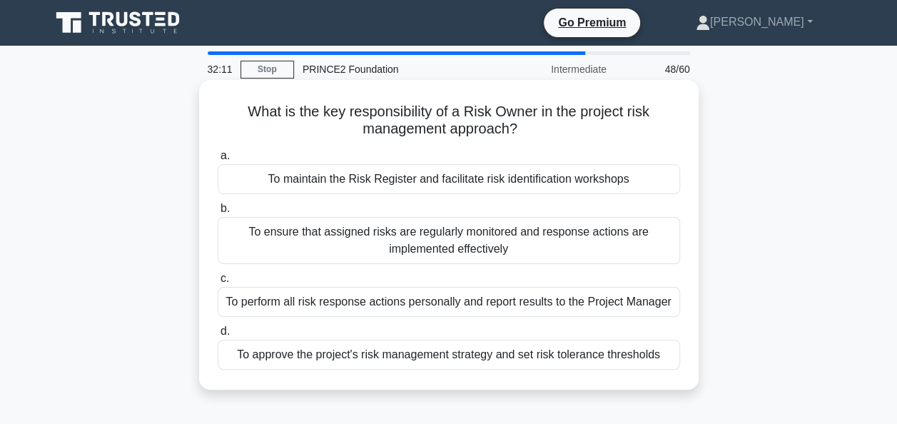
click at [278, 295] on div "To perform all risk response actions personally and report results to the Proje…" at bounding box center [449, 302] width 462 height 30
click at [218, 283] on input "c. To perform all risk response actions personally and report results to the Pr…" at bounding box center [218, 278] width 0 height 9
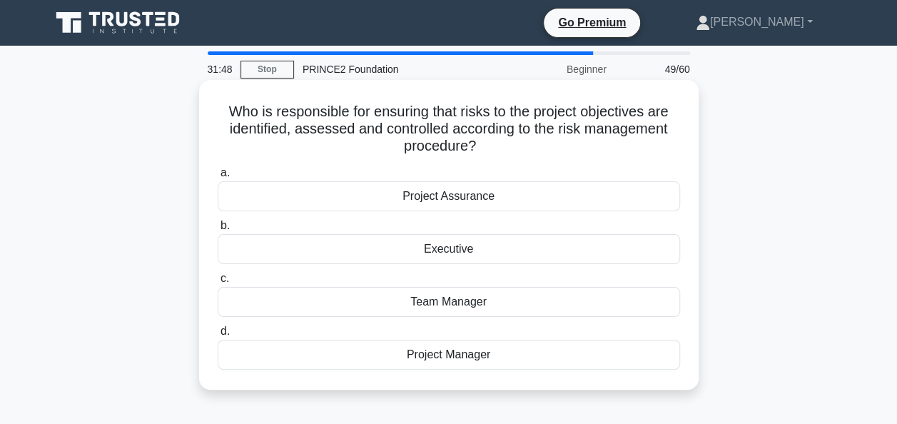
click at [372, 347] on div "Project Manager" at bounding box center [449, 355] width 462 height 30
click at [218, 336] on input "d. Project Manager" at bounding box center [218, 331] width 0 height 9
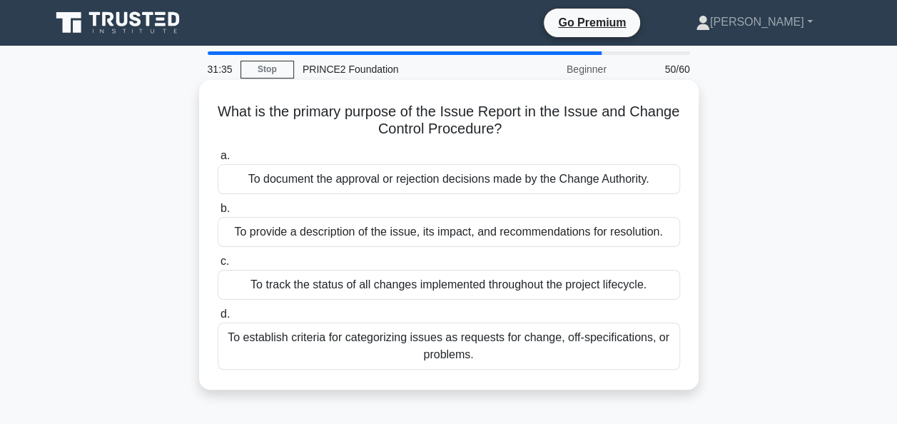
click at [275, 233] on div "To provide a description of the issue, its impact, and recommendations for reso…" at bounding box center [449, 232] width 462 height 30
click at [218, 213] on input "b. To provide a description of the issue, its impact, and recommendations for r…" at bounding box center [218, 208] width 0 height 9
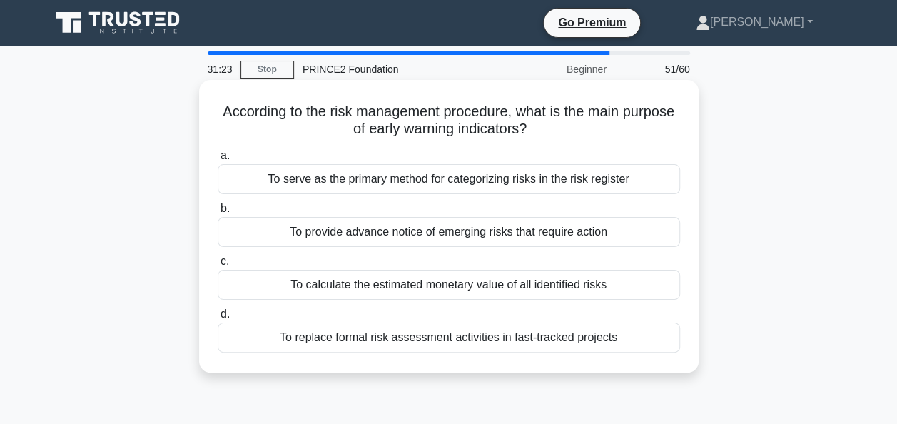
click at [318, 228] on div "To provide advance notice of emerging risks that require action" at bounding box center [449, 232] width 462 height 30
click at [218, 213] on input "b. To provide advance notice of emerging risks that require action" at bounding box center [218, 208] width 0 height 9
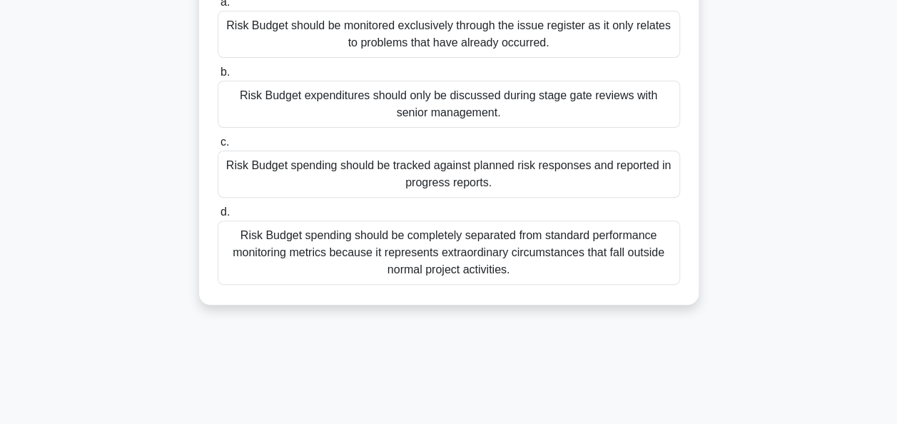
scroll to position [159, 0]
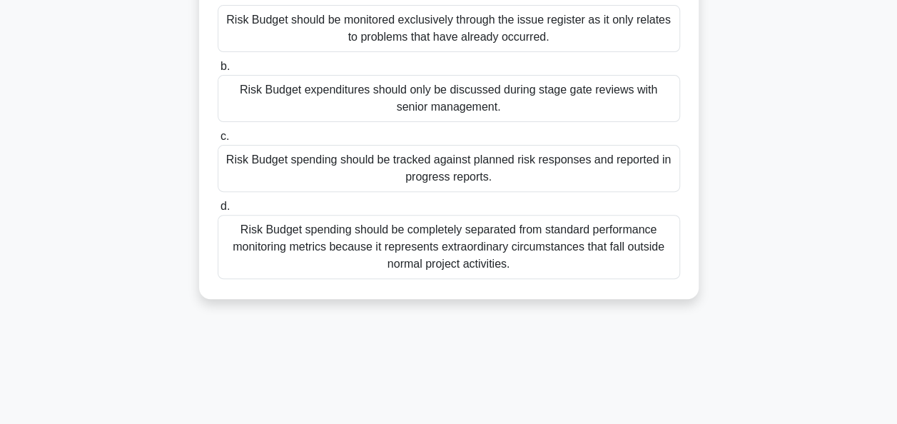
click at [389, 243] on div "Risk Budget spending should be completely separated from standard performance m…" at bounding box center [449, 247] width 462 height 64
click at [218, 211] on input "d. Risk Budget spending should be completely separated from standard performanc…" at bounding box center [218, 206] width 0 height 9
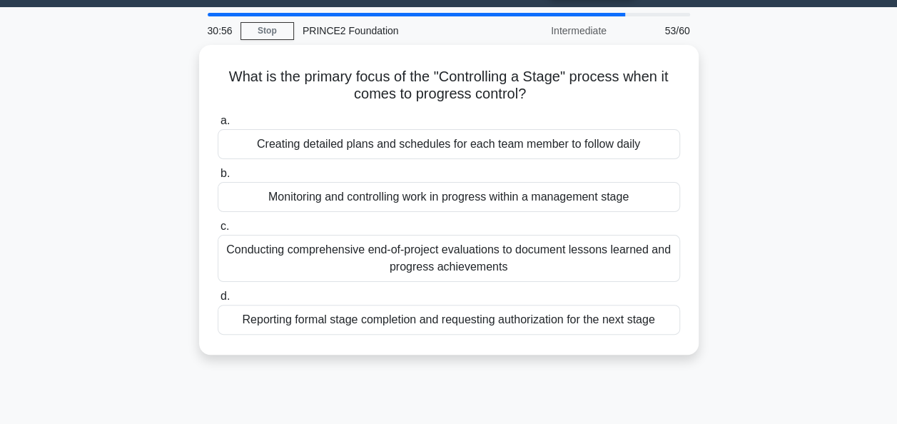
scroll to position [0, 0]
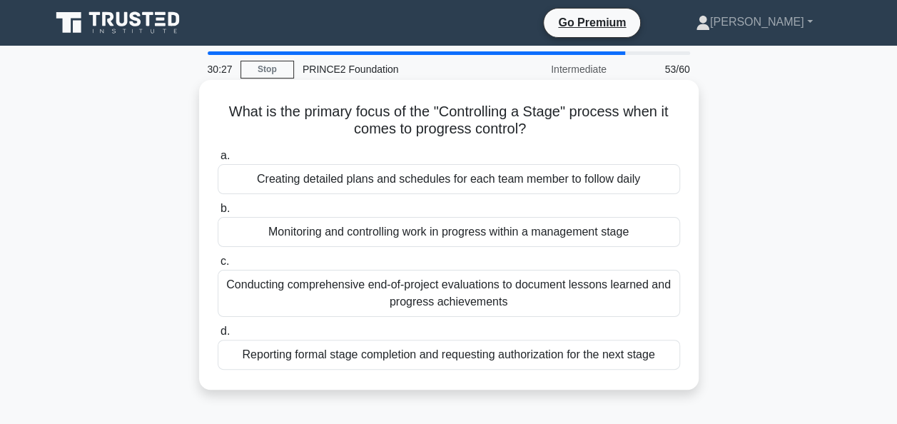
click at [421, 301] on div "Conducting comprehensive end-of-project evaluations to document lessons learned…" at bounding box center [449, 293] width 462 height 47
click at [218, 266] on input "c. Conducting comprehensive end-of-project evaluations to document lessons lear…" at bounding box center [218, 261] width 0 height 9
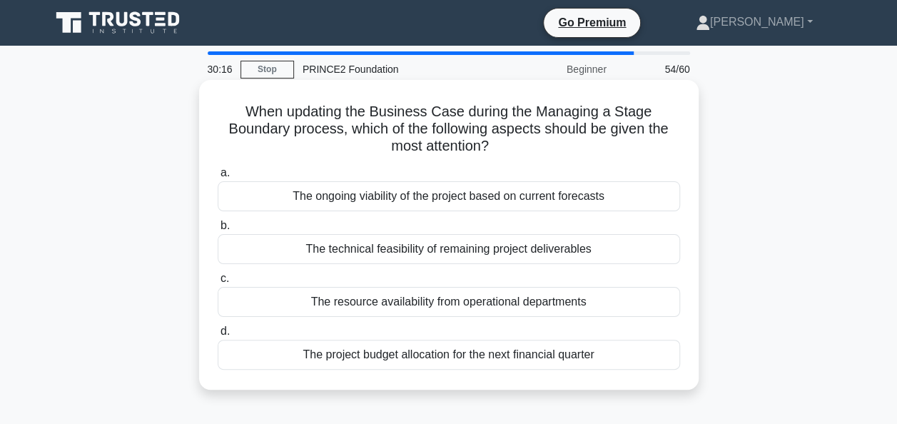
click at [330, 198] on div "The ongoing viability of the project based on current forecasts" at bounding box center [449, 196] width 462 height 30
click at [218, 178] on input "a. The ongoing viability of the project based on current forecasts" at bounding box center [218, 172] width 0 height 9
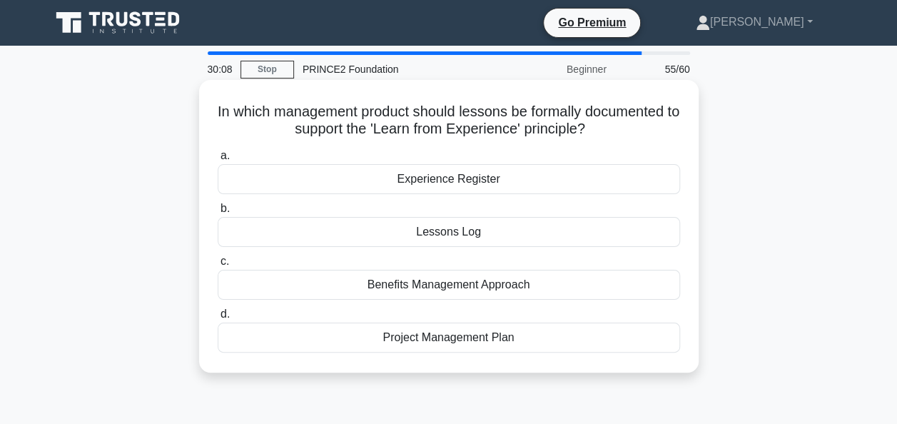
click at [405, 234] on div "Lessons Log" at bounding box center [449, 232] width 462 height 30
click at [218, 213] on input "b. Lessons Log" at bounding box center [218, 208] width 0 height 9
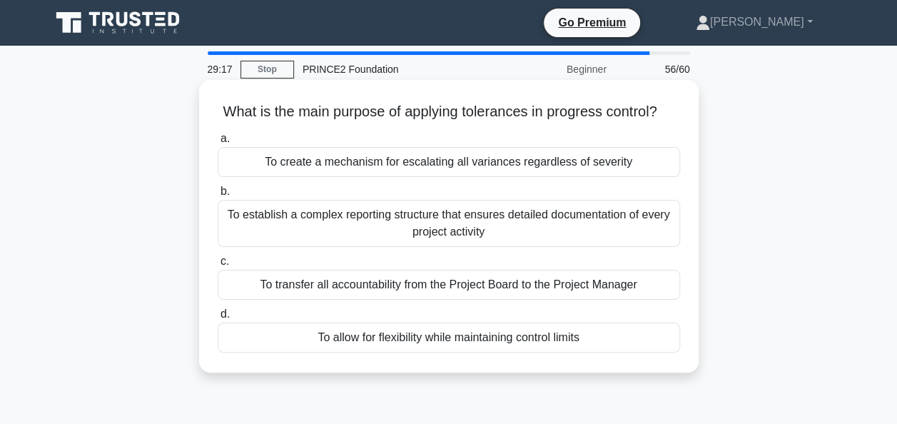
click at [365, 352] on div "To allow for flexibility while maintaining control limits" at bounding box center [449, 337] width 462 height 30
click at [218, 319] on input "d. To allow for flexibility while maintaining control limits" at bounding box center [218, 314] width 0 height 9
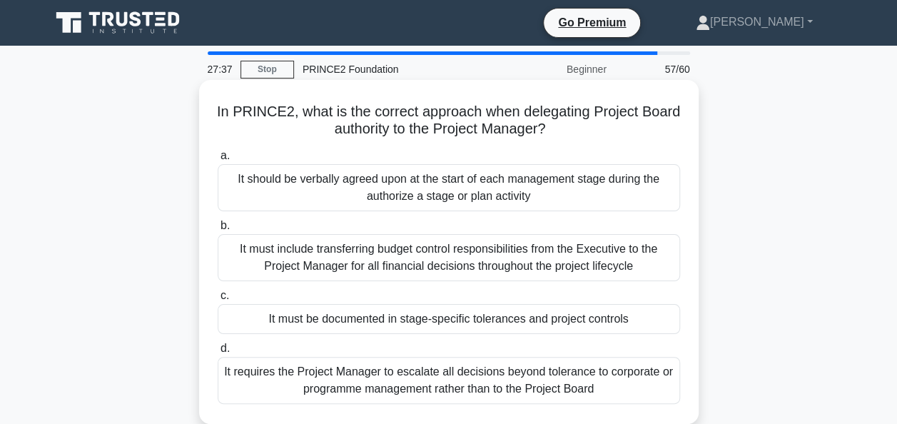
click at [297, 313] on div "It must be documented in stage-specific tolerances and project controls" at bounding box center [449, 319] width 462 height 30
click at [218, 300] on input "c. It must be documented in stage-specific tolerances and project controls" at bounding box center [218, 295] width 0 height 9
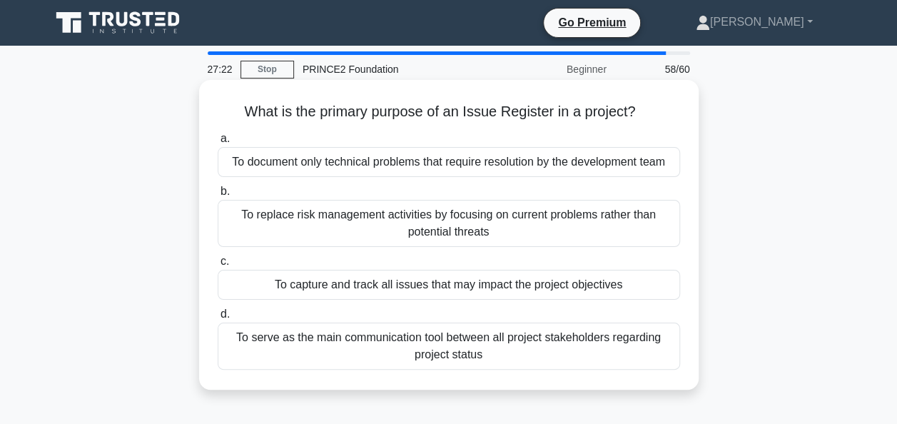
click at [314, 286] on div "To capture and track all issues that may impact the project objectives" at bounding box center [449, 285] width 462 height 30
click at [218, 266] on input "c. To capture and track all issues that may impact the project objectives" at bounding box center [218, 261] width 0 height 9
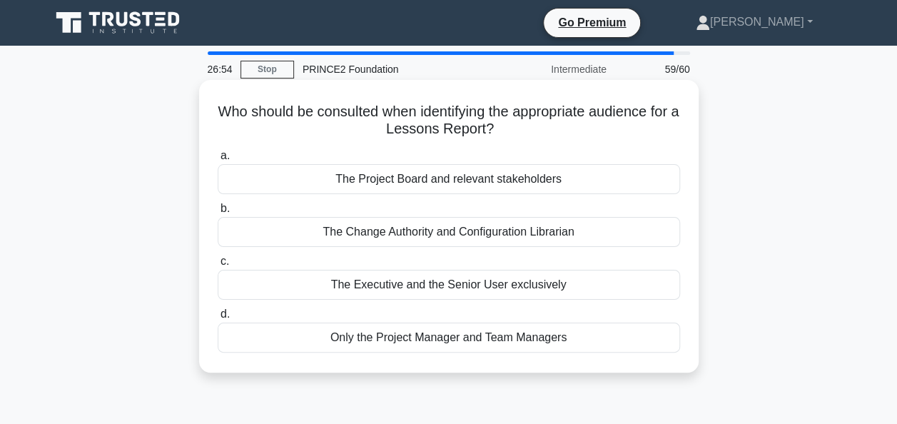
click at [331, 175] on div "The Project Board and relevant stakeholders" at bounding box center [449, 179] width 462 height 30
click at [218, 160] on input "a. The Project Board and relevant stakeholders" at bounding box center [218, 155] width 0 height 9
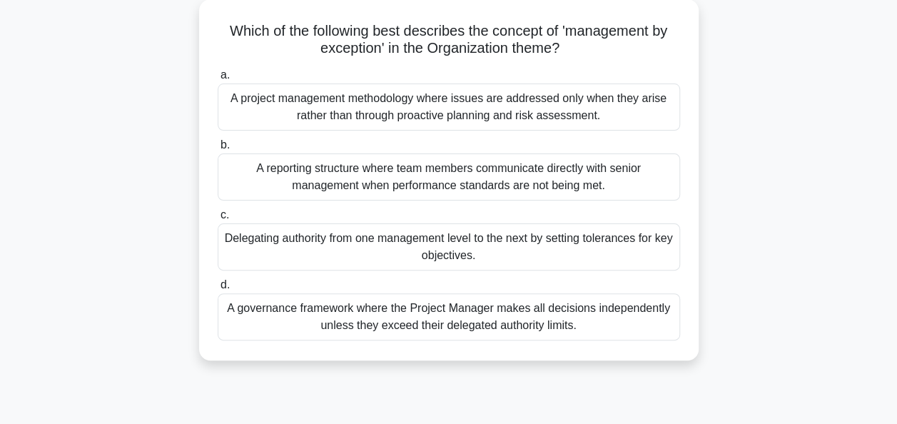
scroll to position [83, 0]
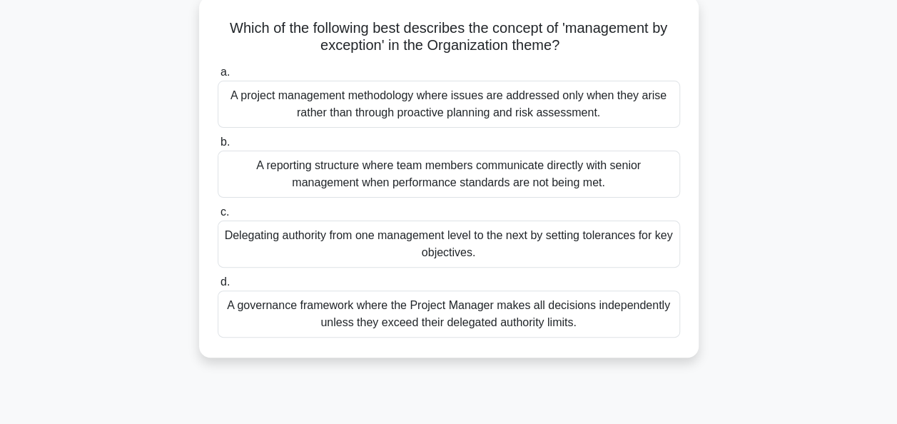
click at [419, 121] on div "A project management methodology where issues are addressed only when they aris…" at bounding box center [449, 104] width 462 height 47
click at [218, 77] on input "a. A project management methodology where issues are addressed only when they a…" at bounding box center [218, 72] width 0 height 9
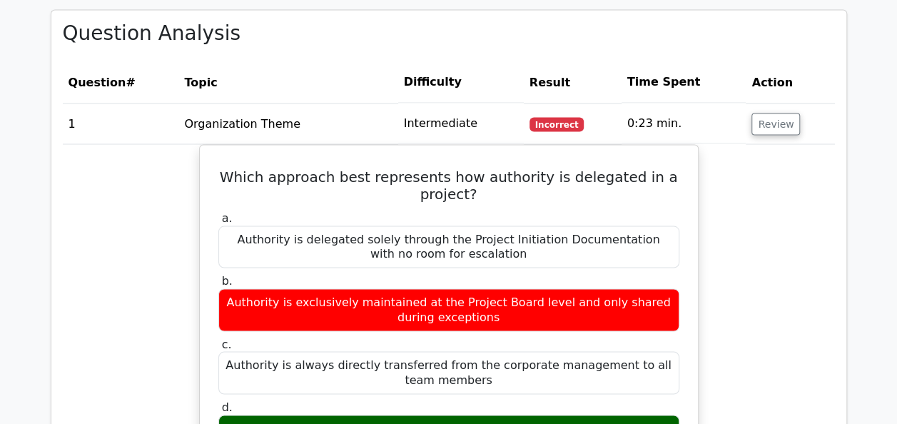
scroll to position [1255, 0]
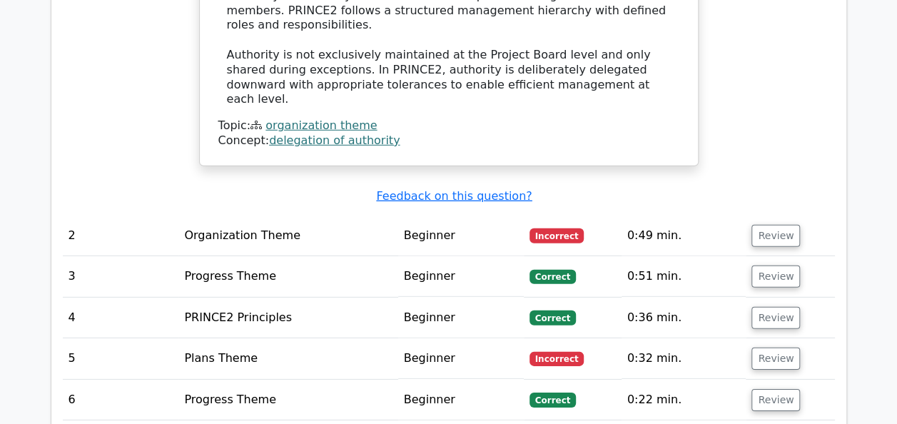
scroll to position [2002, 0]
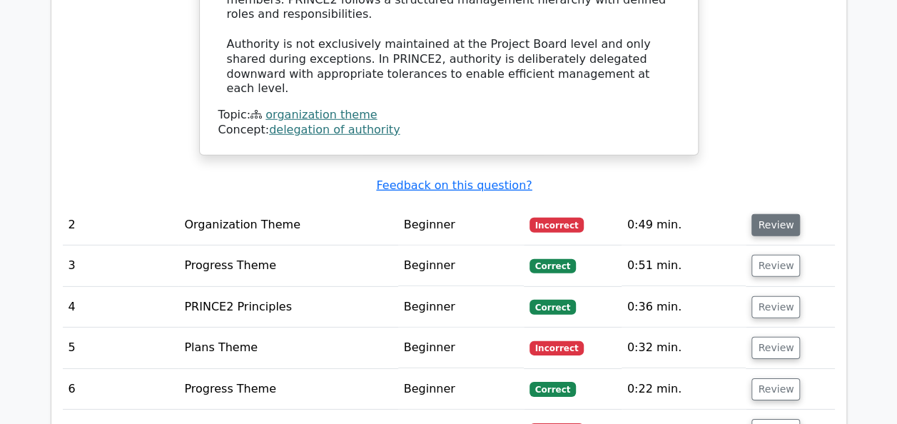
click at [768, 214] on button "Review" at bounding box center [775, 225] width 49 height 22
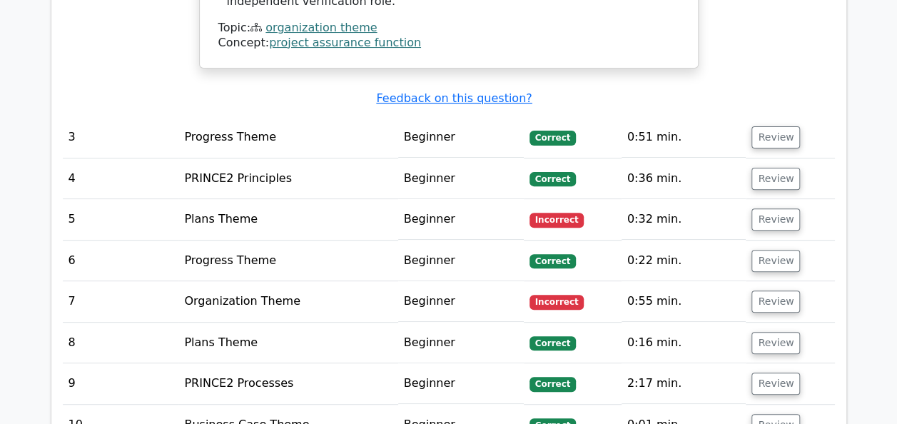
scroll to position [2753, 0]
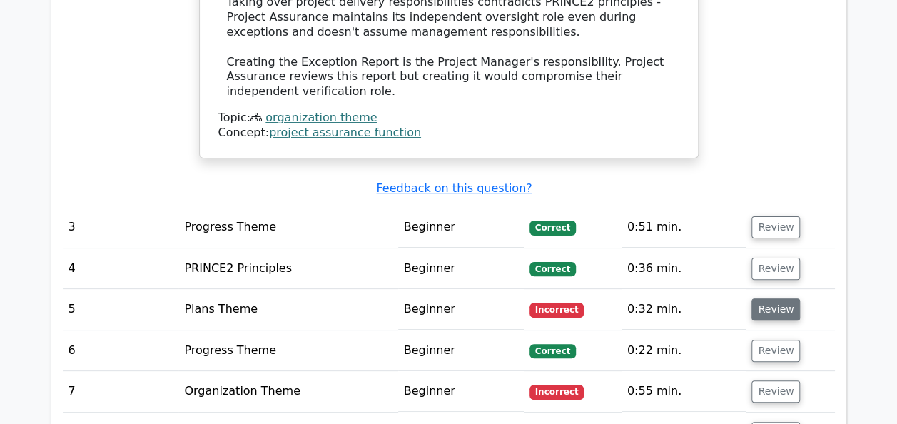
click at [781, 298] on button "Review" at bounding box center [775, 309] width 49 height 22
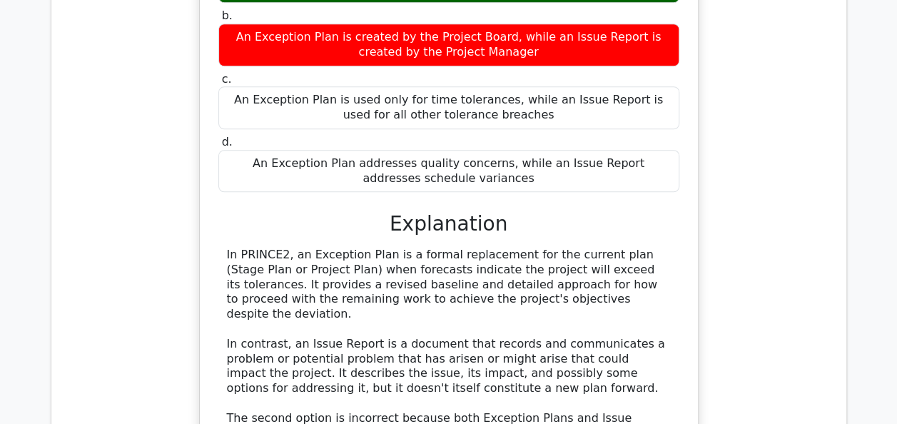
scroll to position [3578, 0]
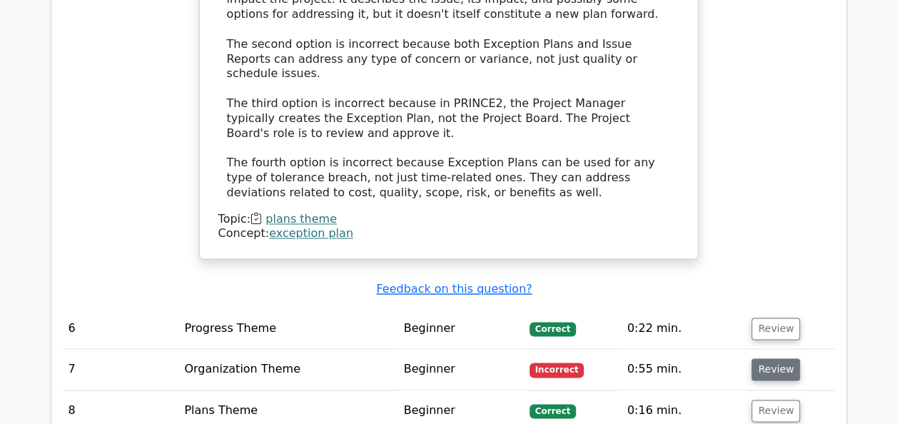
click at [774, 358] on button "Review" at bounding box center [775, 369] width 49 height 22
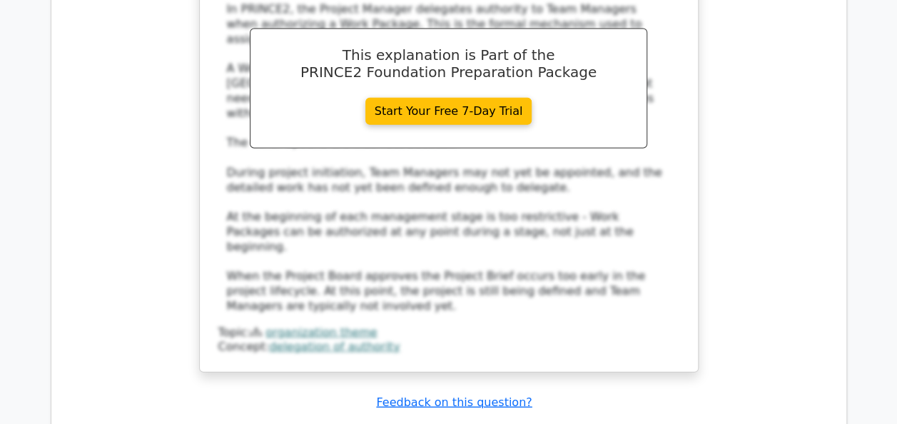
scroll to position [4298, 0]
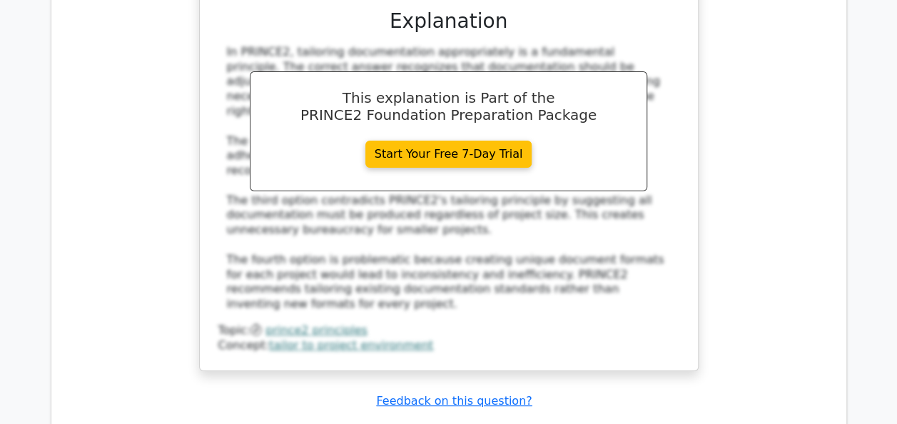
scroll to position [5296, 0]
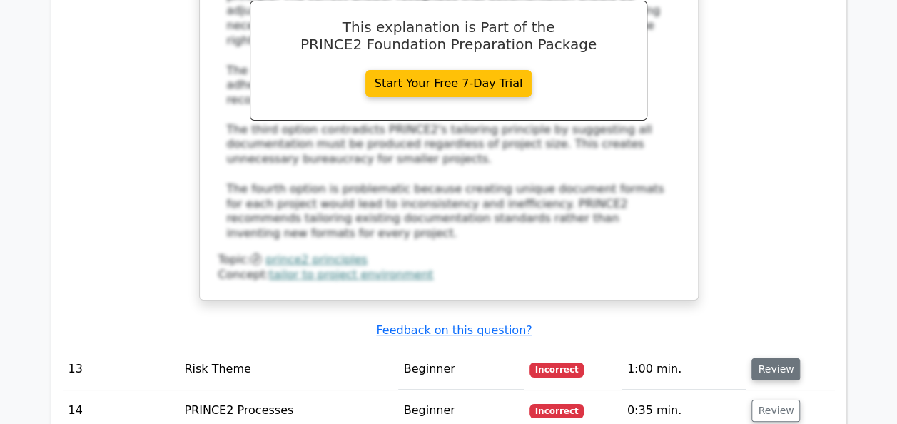
click at [784, 358] on button "Review" at bounding box center [775, 369] width 49 height 22
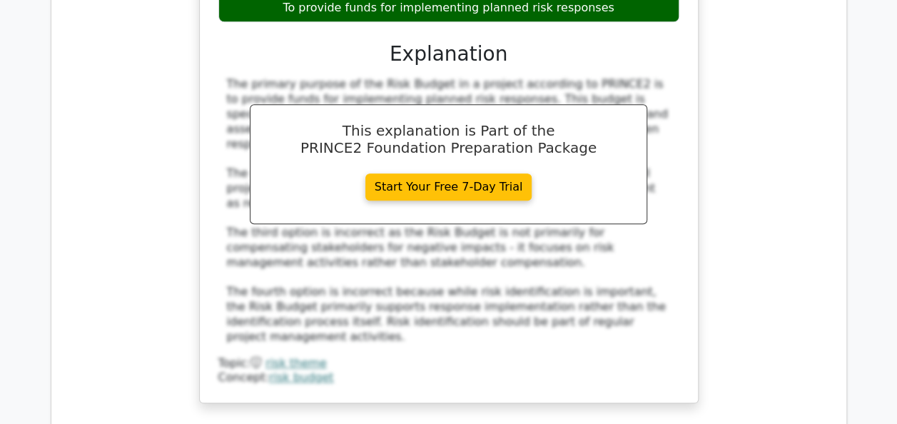
scroll to position [5977, 0]
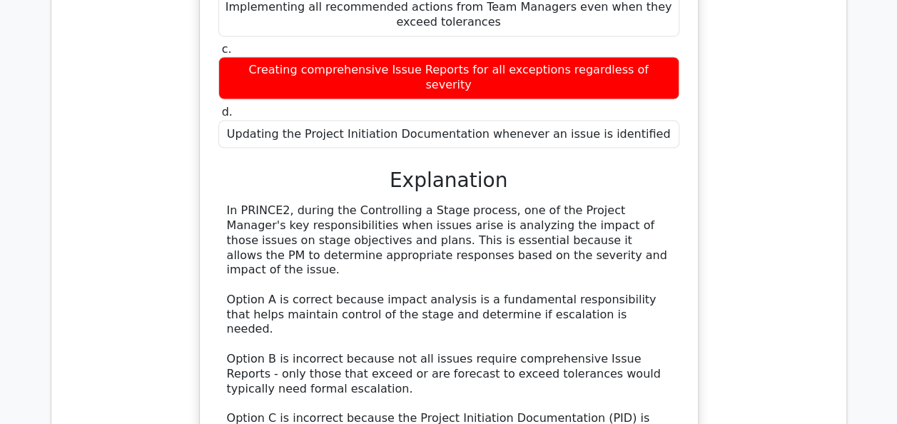
scroll to position [6680, 0]
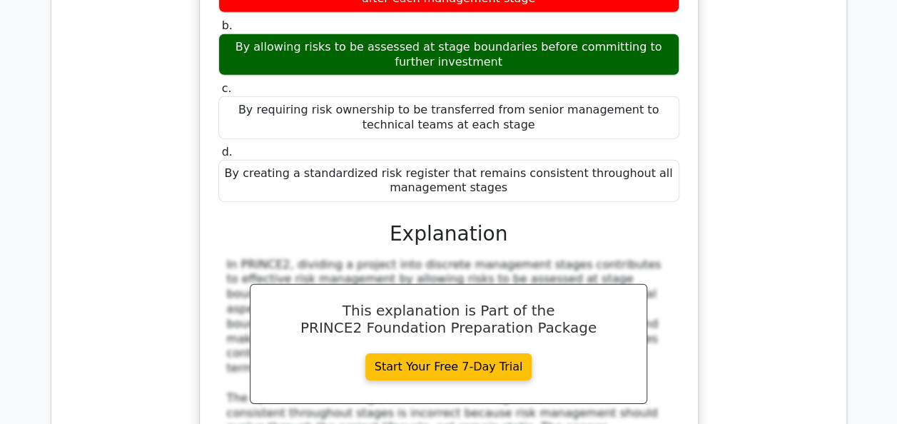
scroll to position [7346, 0]
